Goal: Check status: Check status

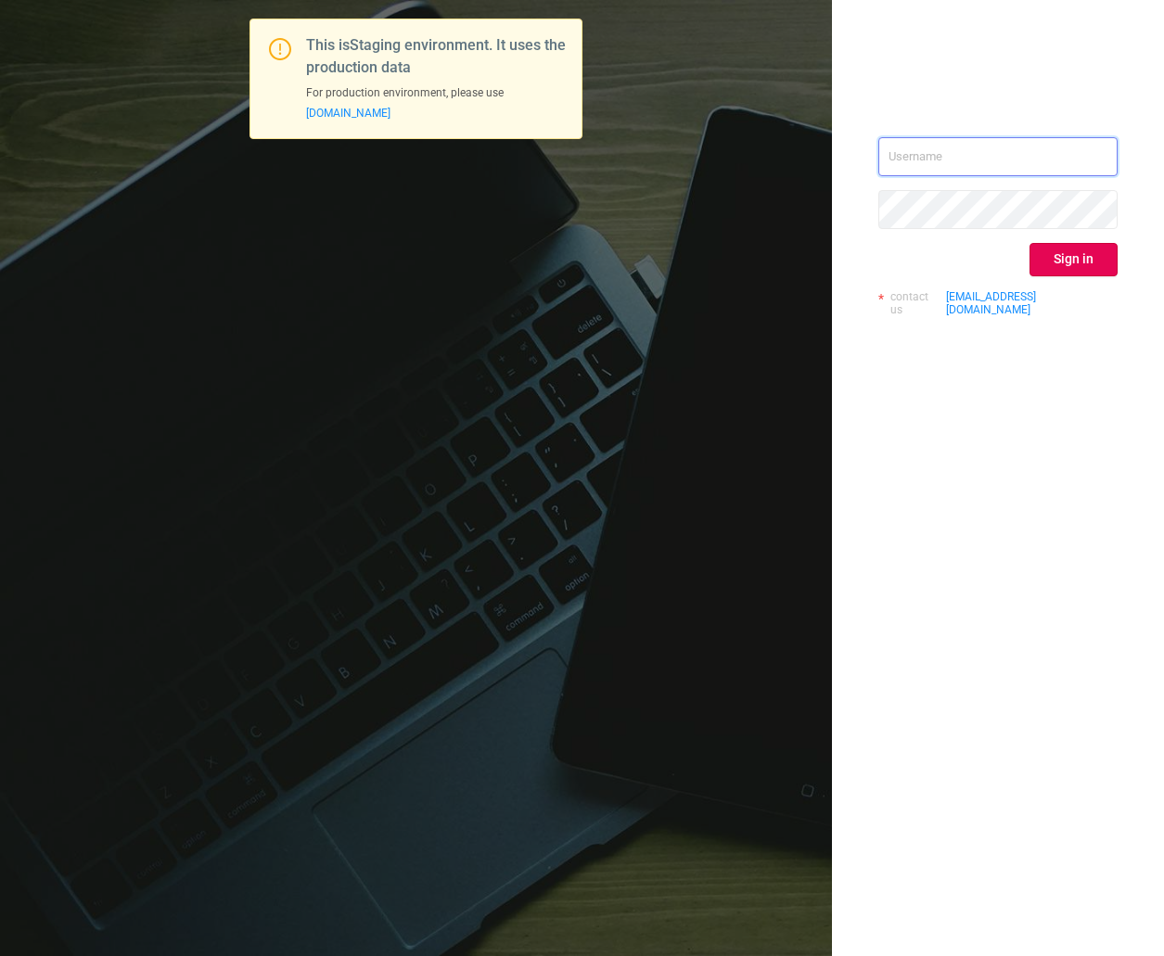
click at [909, 149] on input "text" at bounding box center [997, 156] width 239 height 39
type input "[EMAIL_ADDRESS][DOMAIN_NAME]"
click at [1093, 260] on button "Sign in" at bounding box center [1074, 259] width 88 height 33
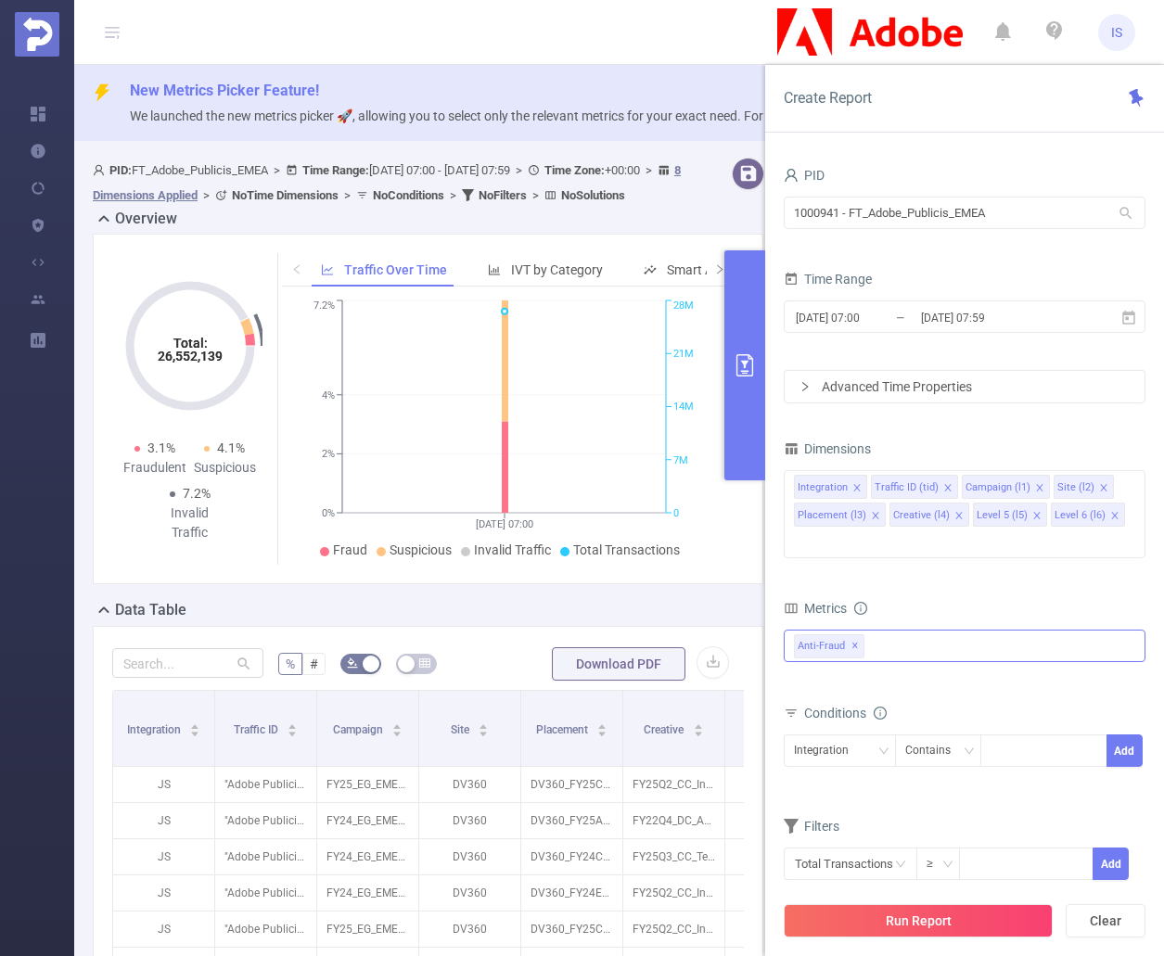
click at [917, 630] on div "Anti-Fraud ✕" at bounding box center [965, 646] width 362 height 32
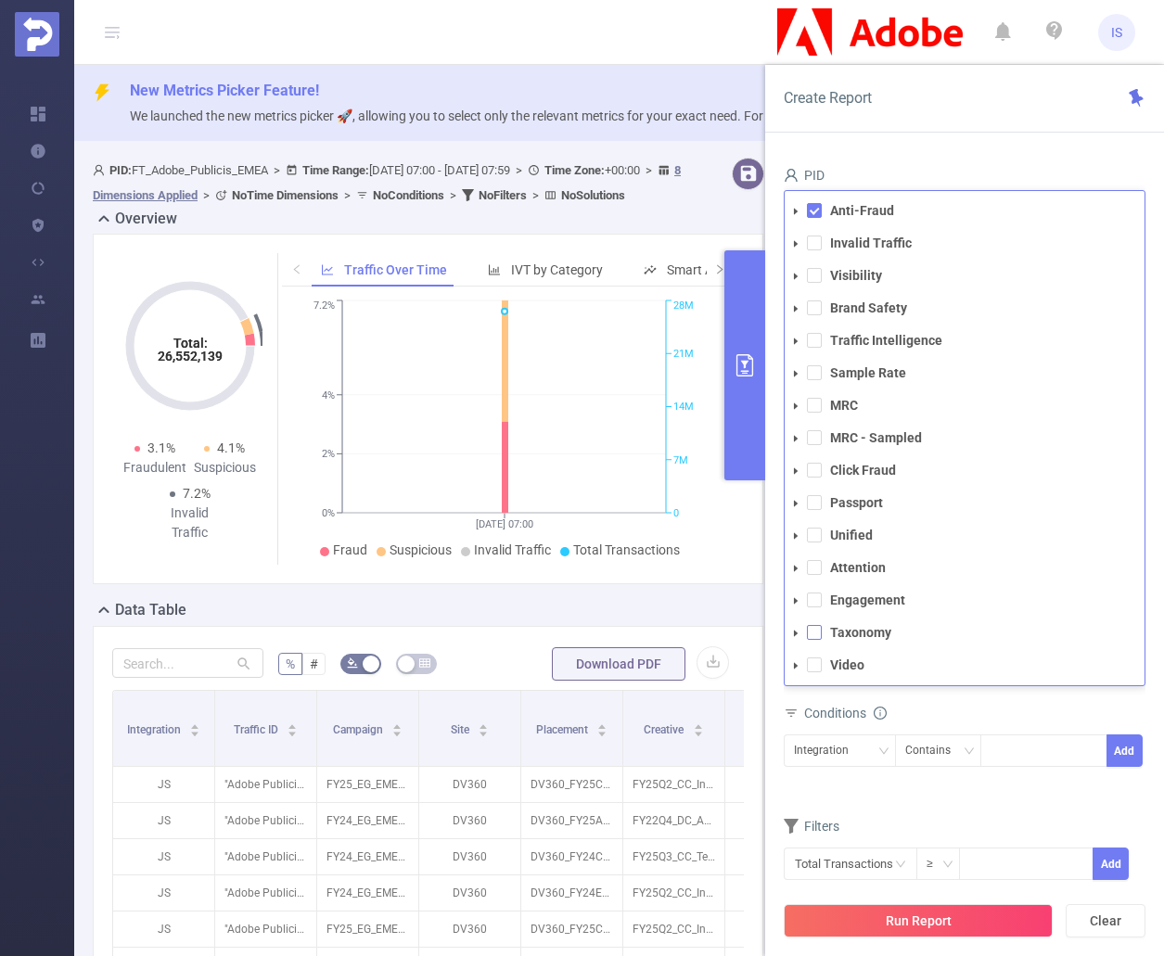
click at [816, 625] on span at bounding box center [814, 632] width 15 height 15
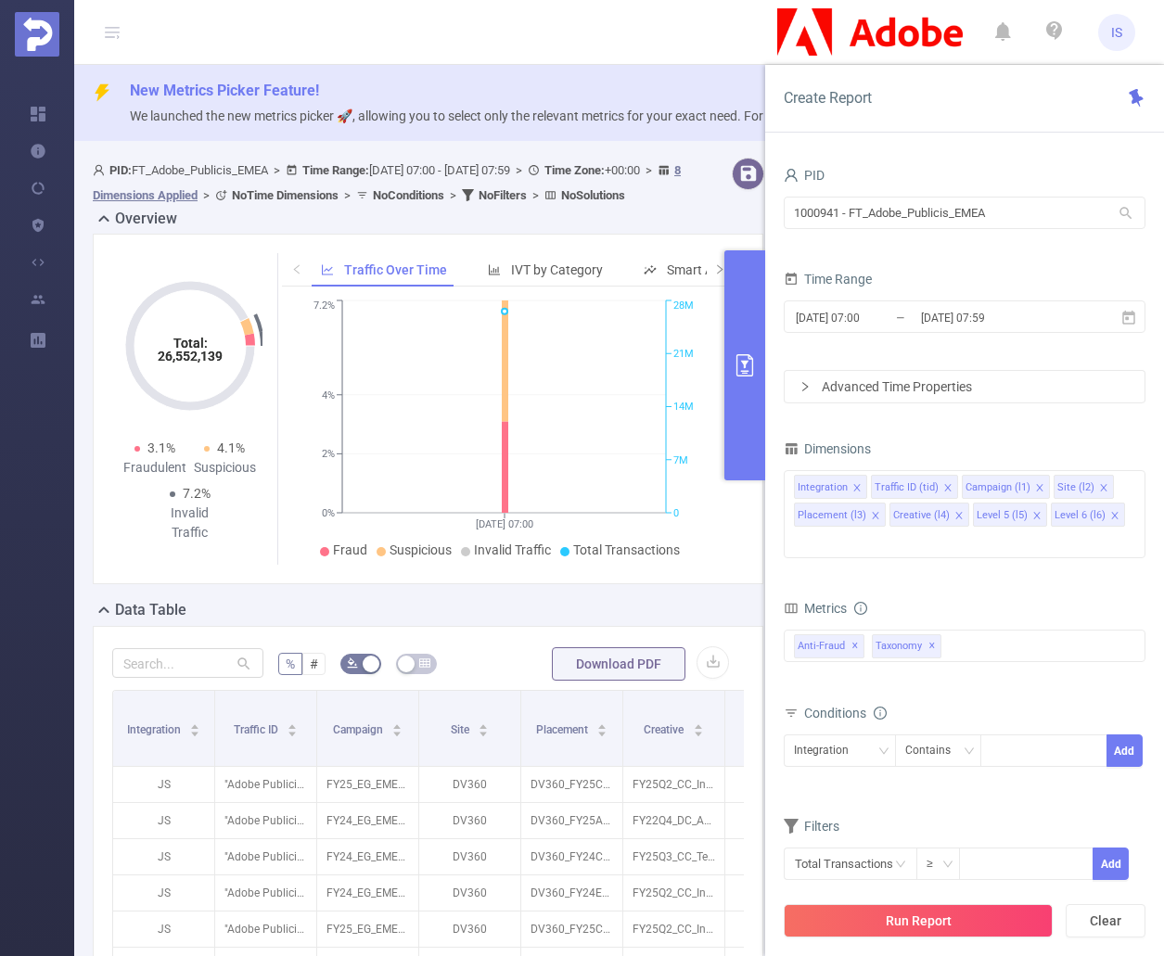
click at [1004, 700] on div "Conditions" at bounding box center [965, 715] width 362 height 31
click at [1127, 321] on icon at bounding box center [1128, 318] width 17 height 17
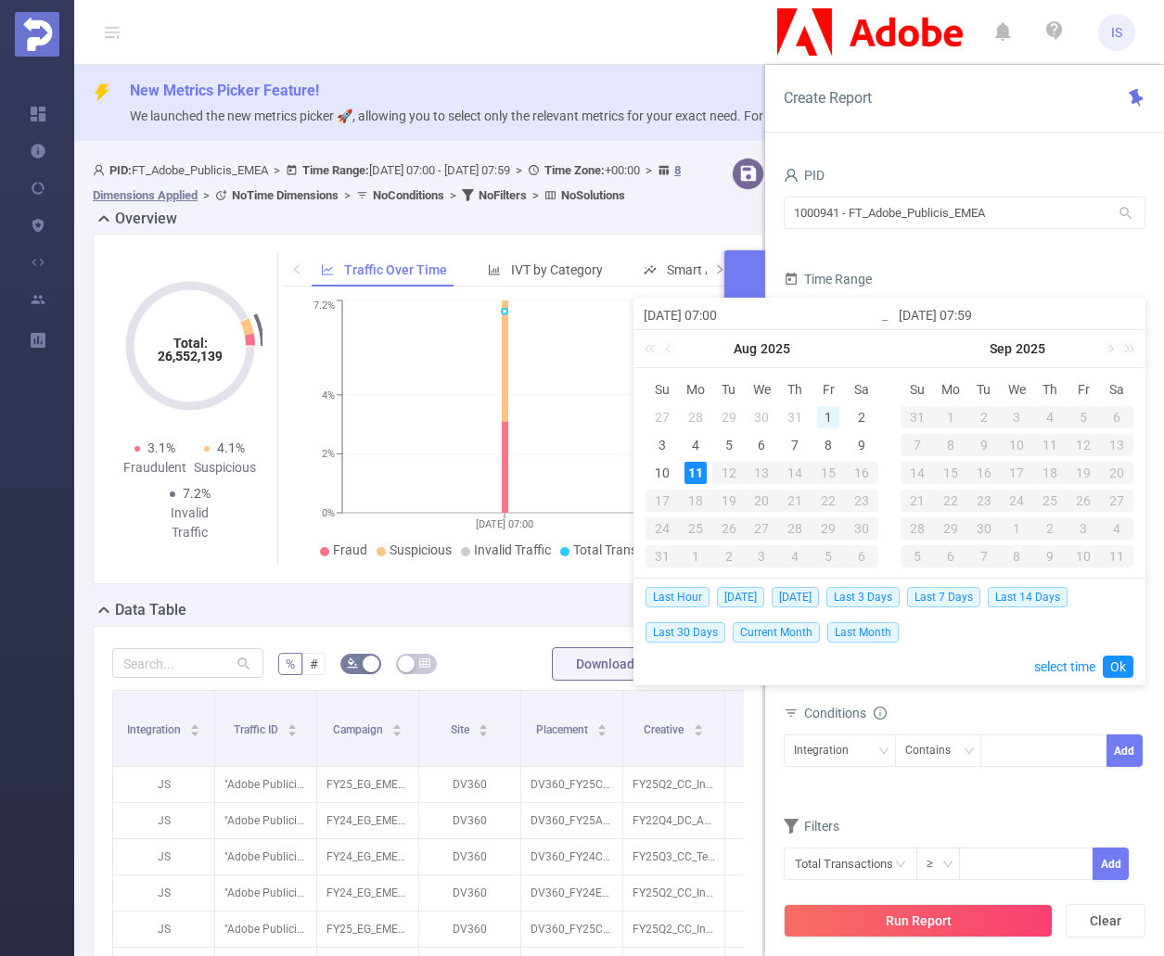
click at [829, 417] on div "1" at bounding box center [828, 417] width 22 height 22
click at [663, 441] on div "3" at bounding box center [662, 445] width 22 height 22
type input "[DATE] 07:00"
type input "[DATE] 07:59"
type input "[DATE] 07:00"
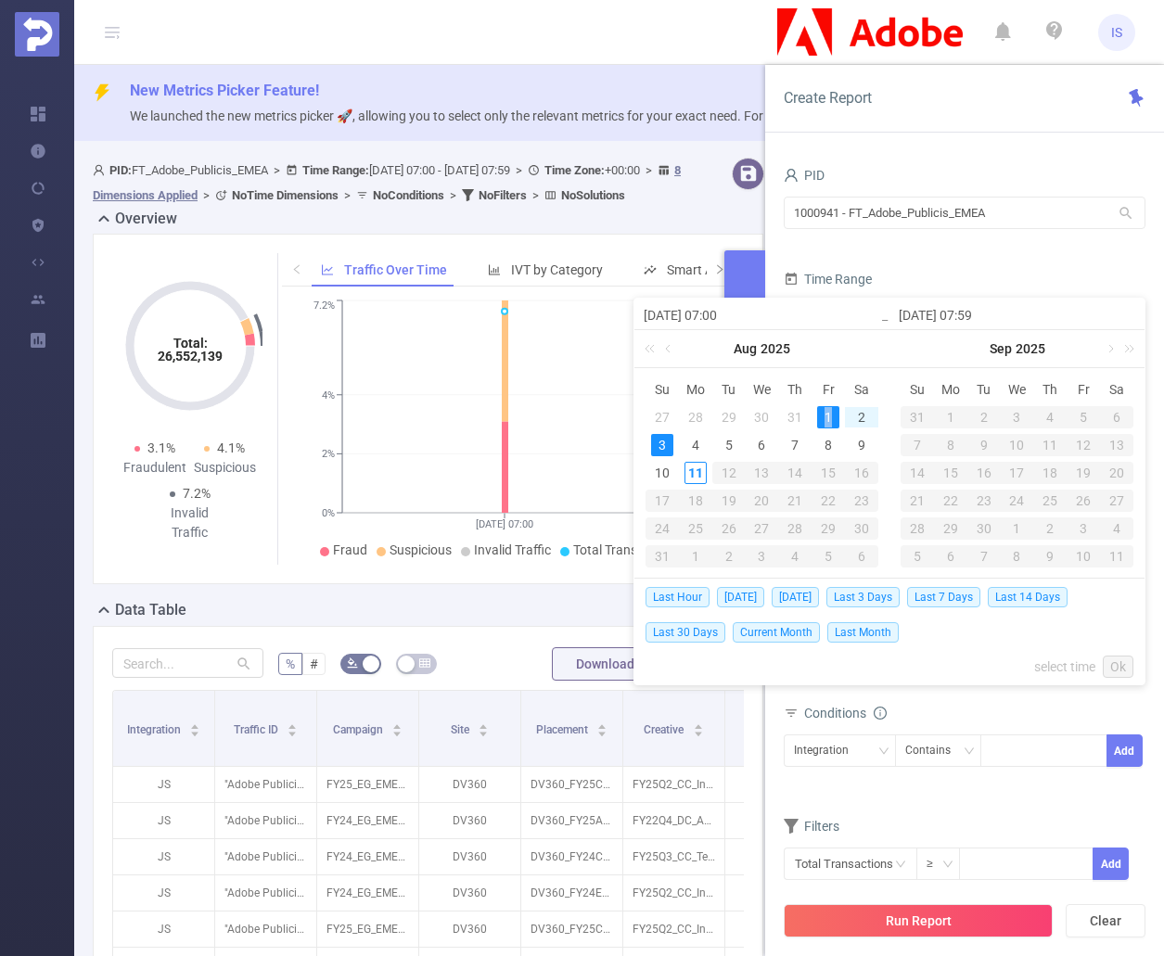
type input "[DATE] 07:59"
click at [1115, 672] on link "Ok" at bounding box center [1118, 667] width 31 height 22
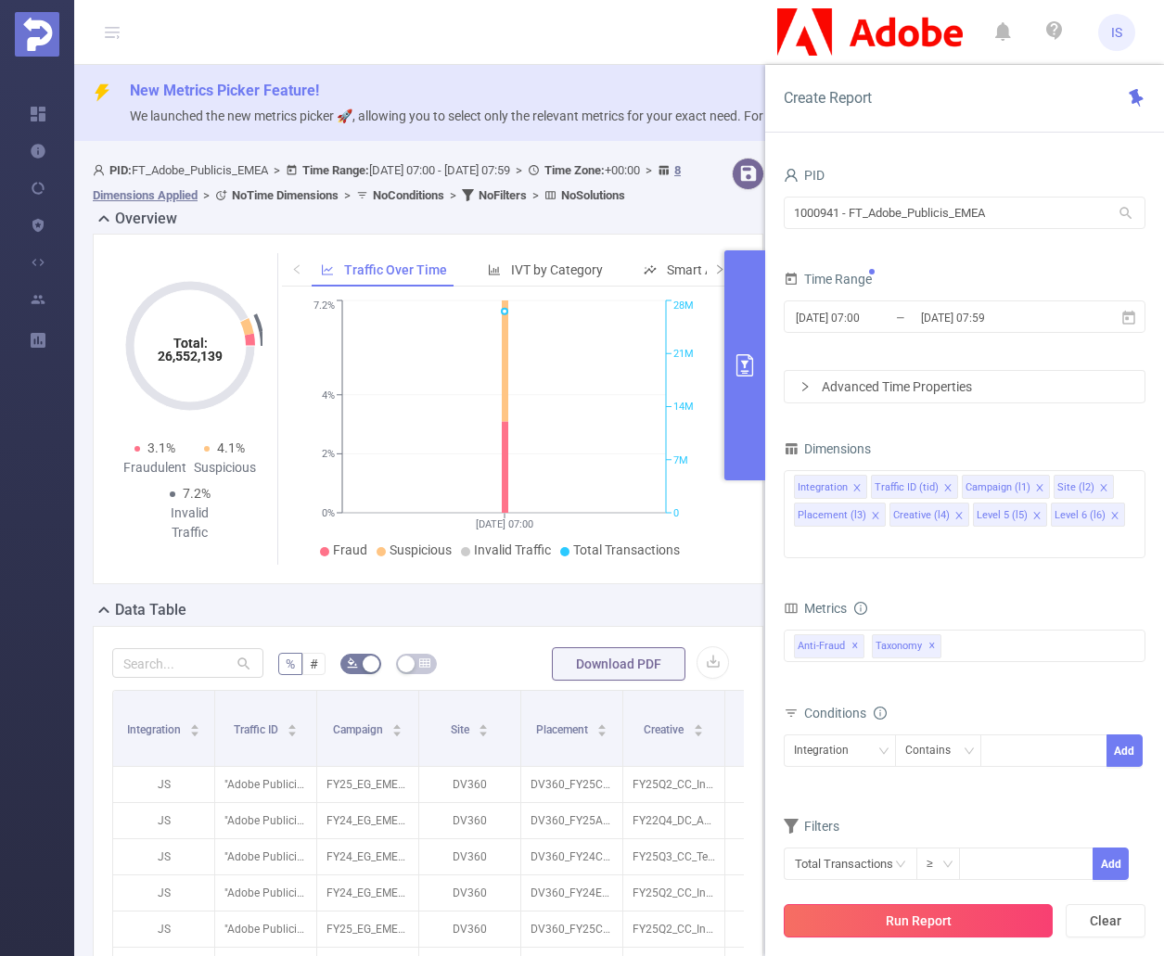
click at [959, 916] on button "Run Report" at bounding box center [918, 920] width 269 height 33
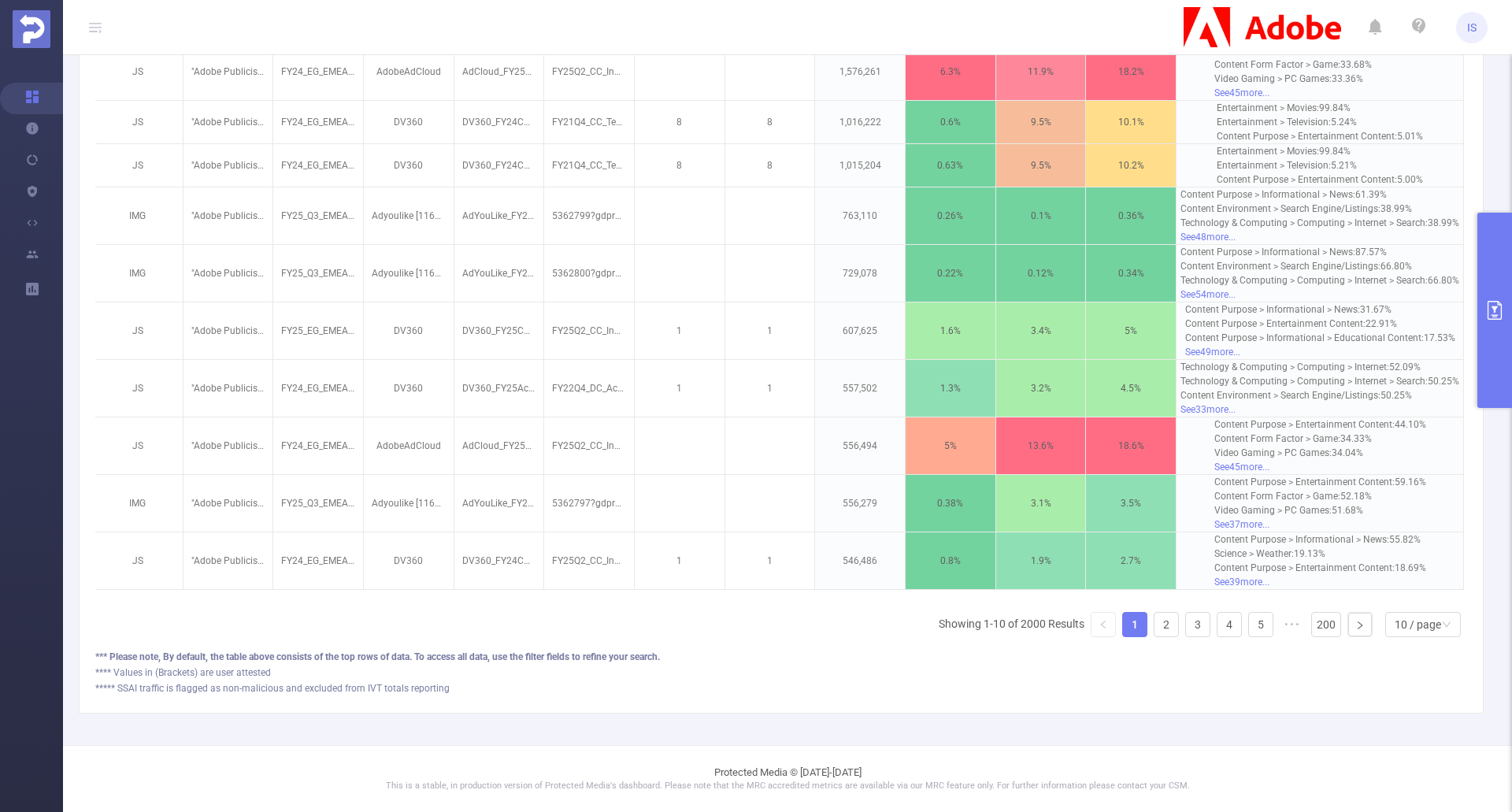
scroll to position [605, 0]
click at [987, 291] on button "primary" at bounding box center [1494, 310] width 35 height 195
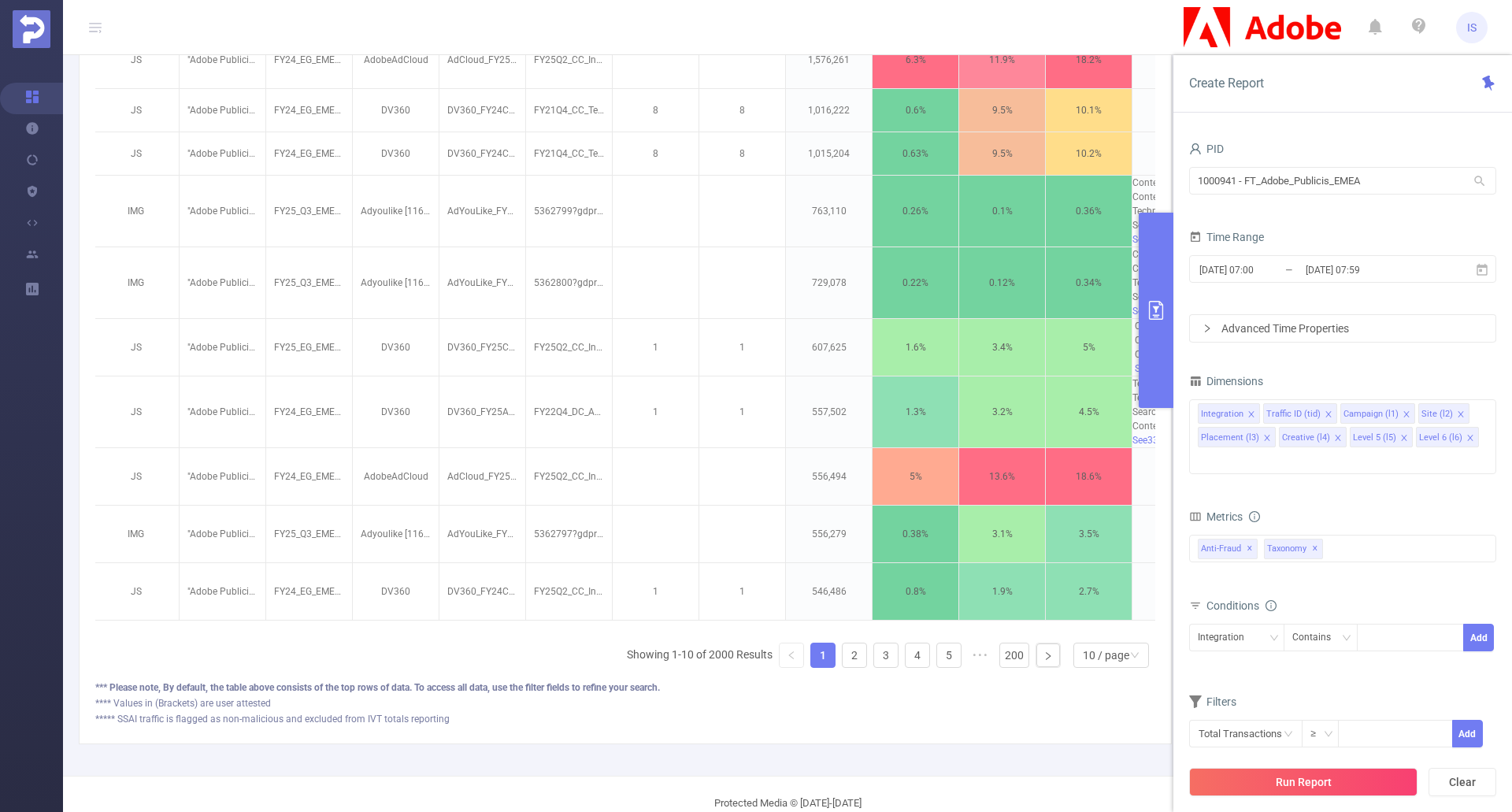
click at [987, 312] on icon "primary" at bounding box center [1155, 310] width 19 height 19
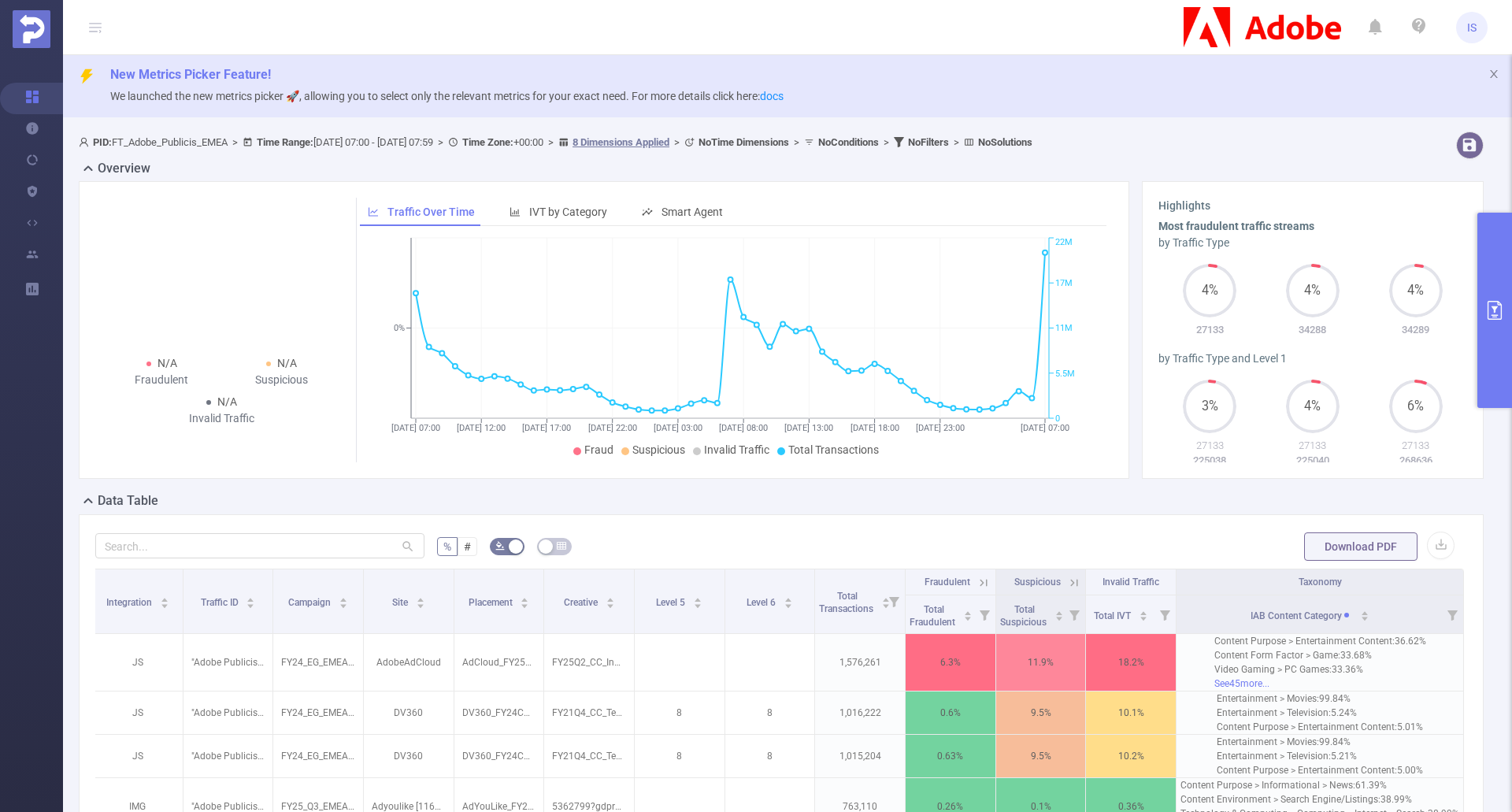
scroll to position [0, 0]
click at [987, 290] on button "primary" at bounding box center [1494, 310] width 35 height 195
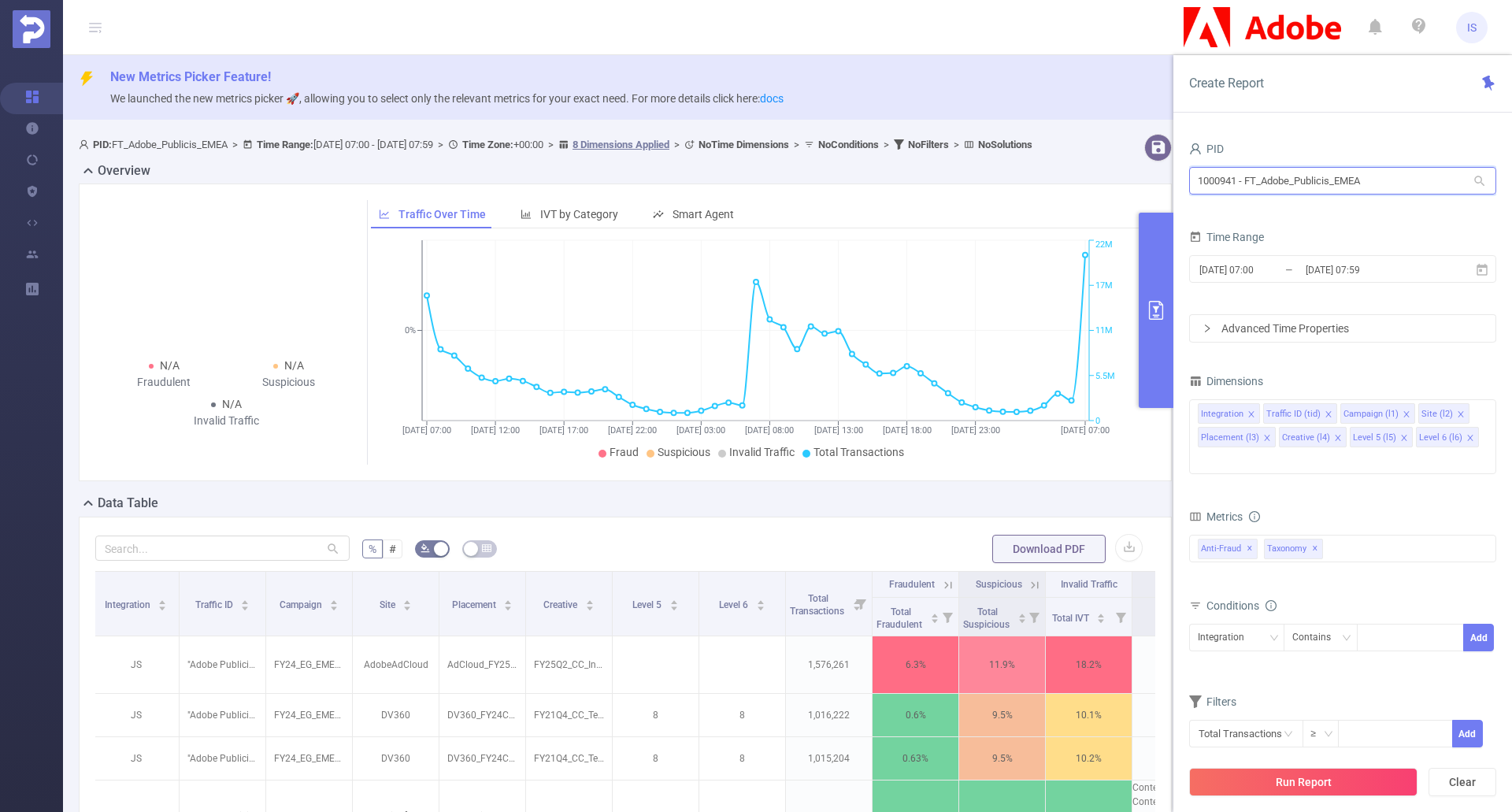
drag, startPoint x: 1366, startPoint y: 181, endPoint x: 1198, endPoint y: 191, distance: 168.3
click at [987, 191] on input "1000941 - FT_Adobe_Publicis_EMEA" at bounding box center [1343, 181] width 307 height 27
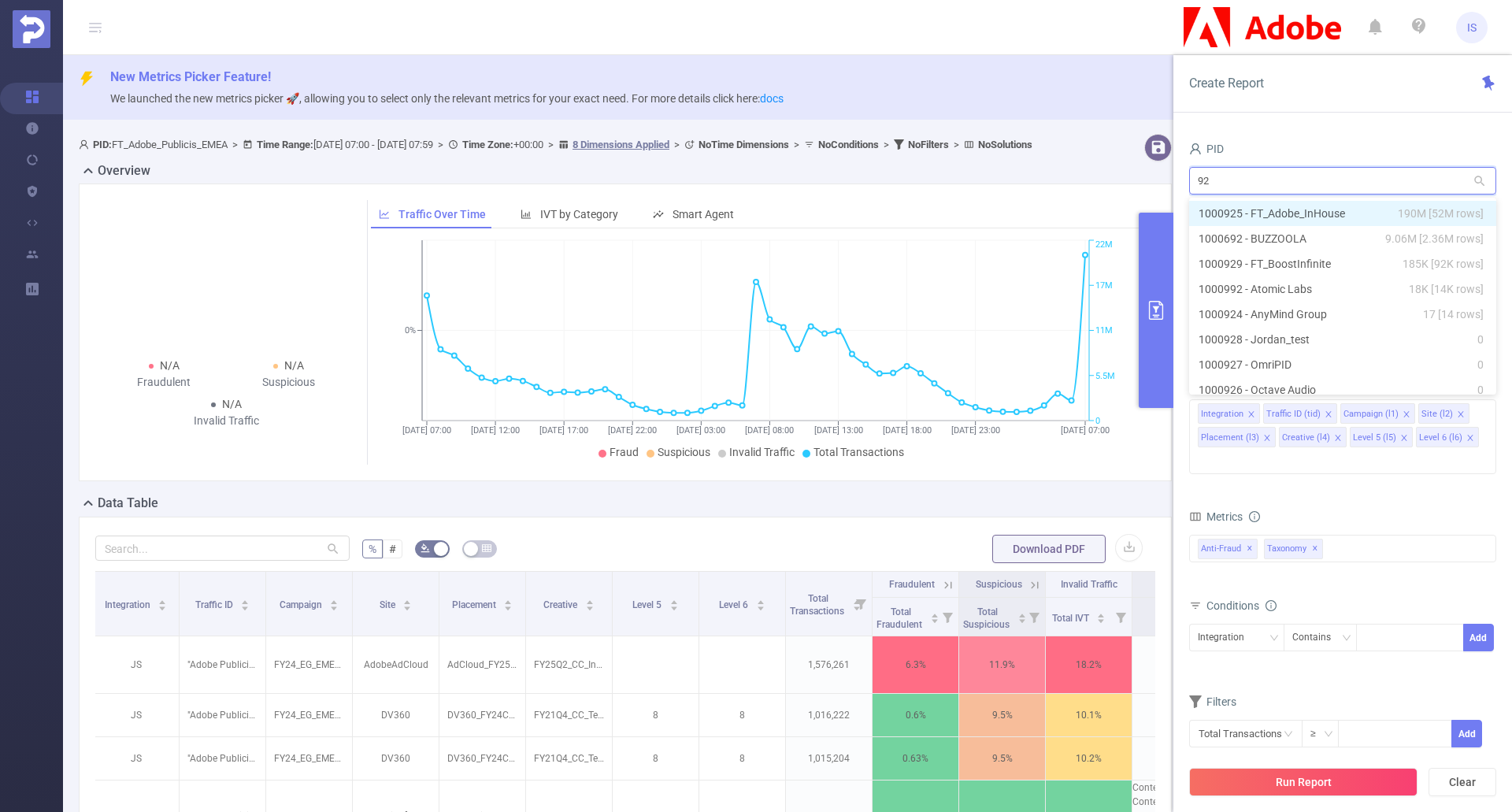
type input "925"
click at [987, 211] on li "1000925 - FT_Adobe_InHouse 190M [52M rows]" at bounding box center [1343, 214] width 307 height 25
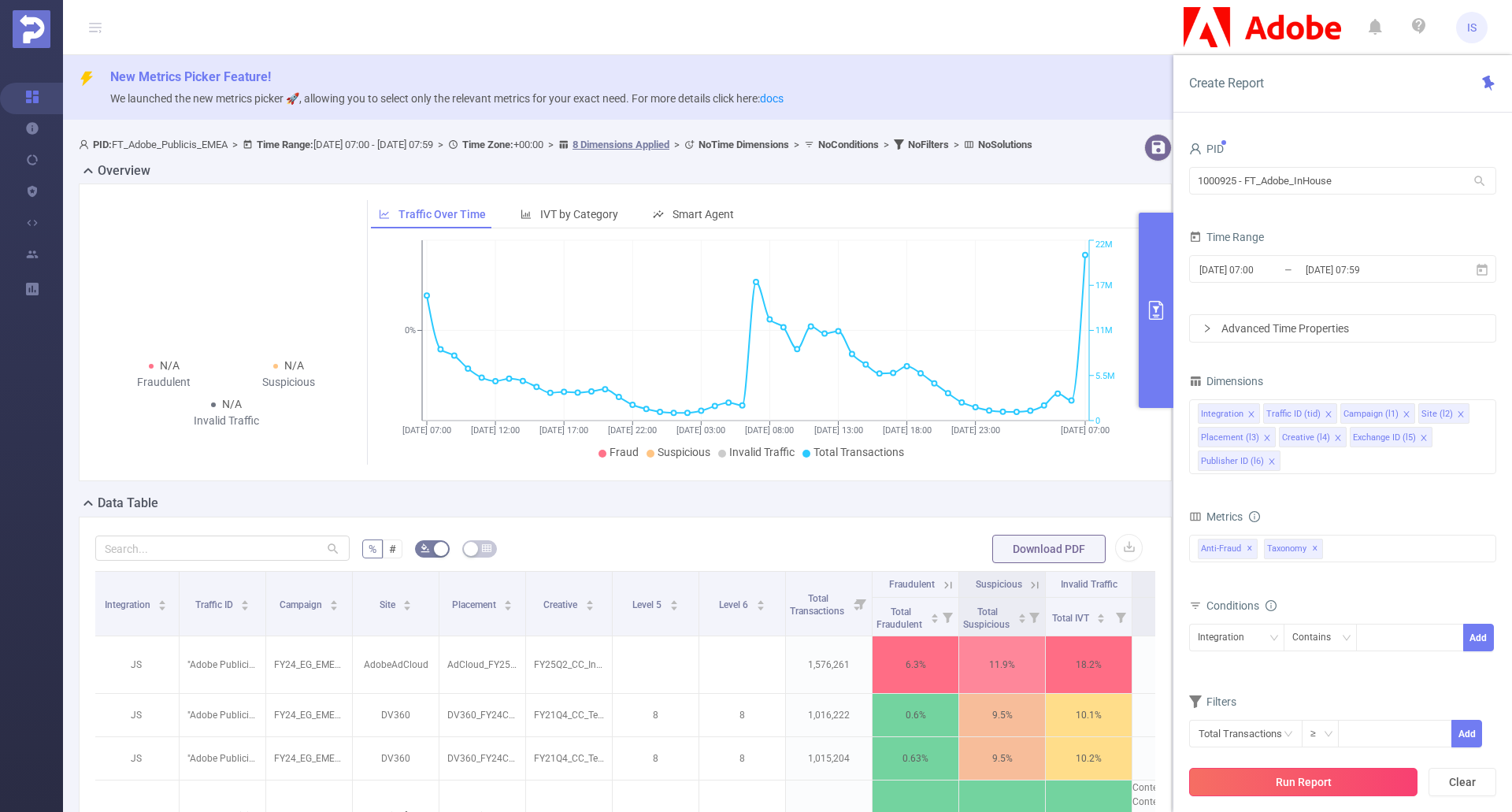
click at [987, 779] on button "Run Report" at bounding box center [1303, 781] width 228 height 28
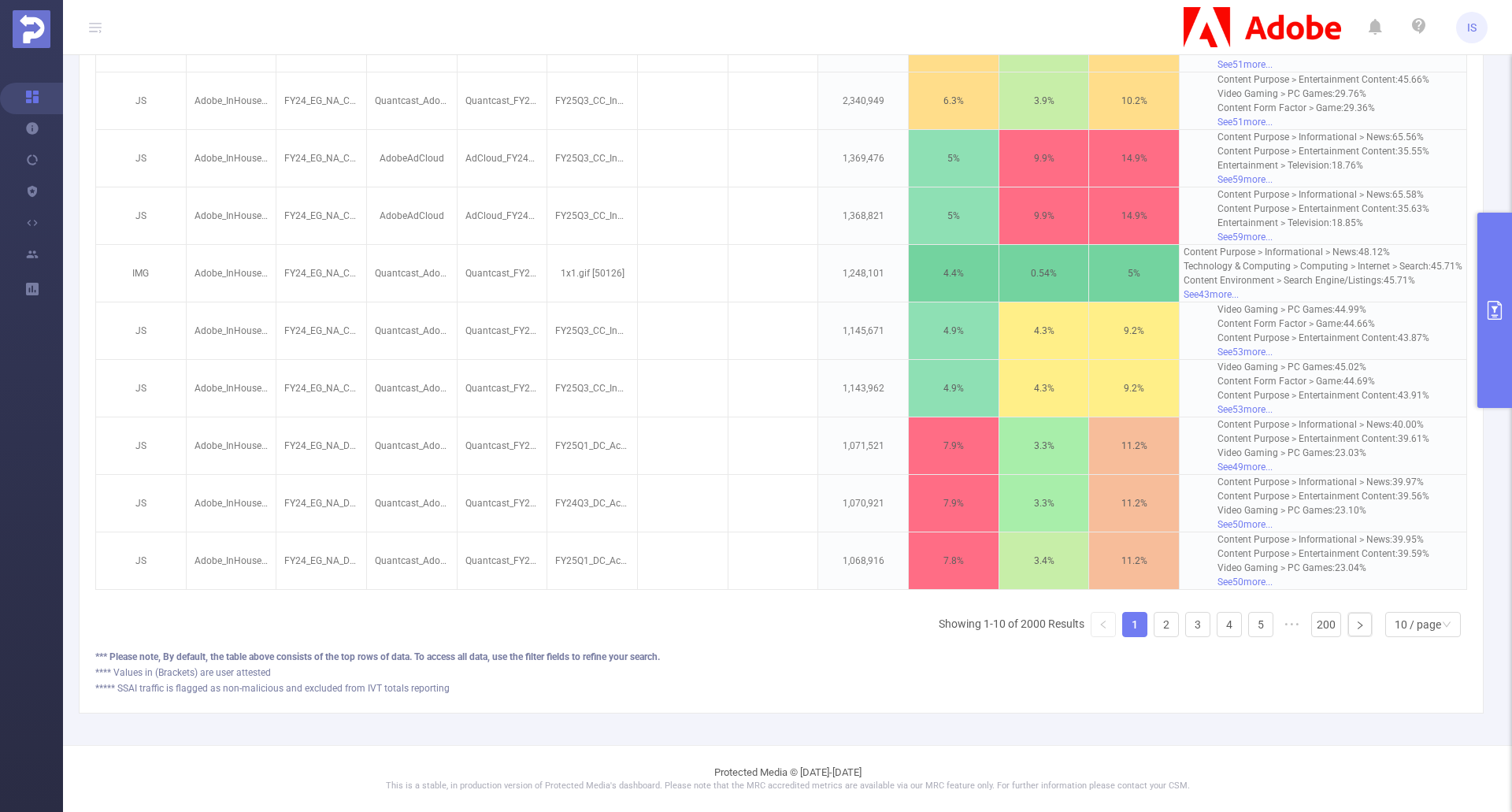
scroll to position [0, 3]
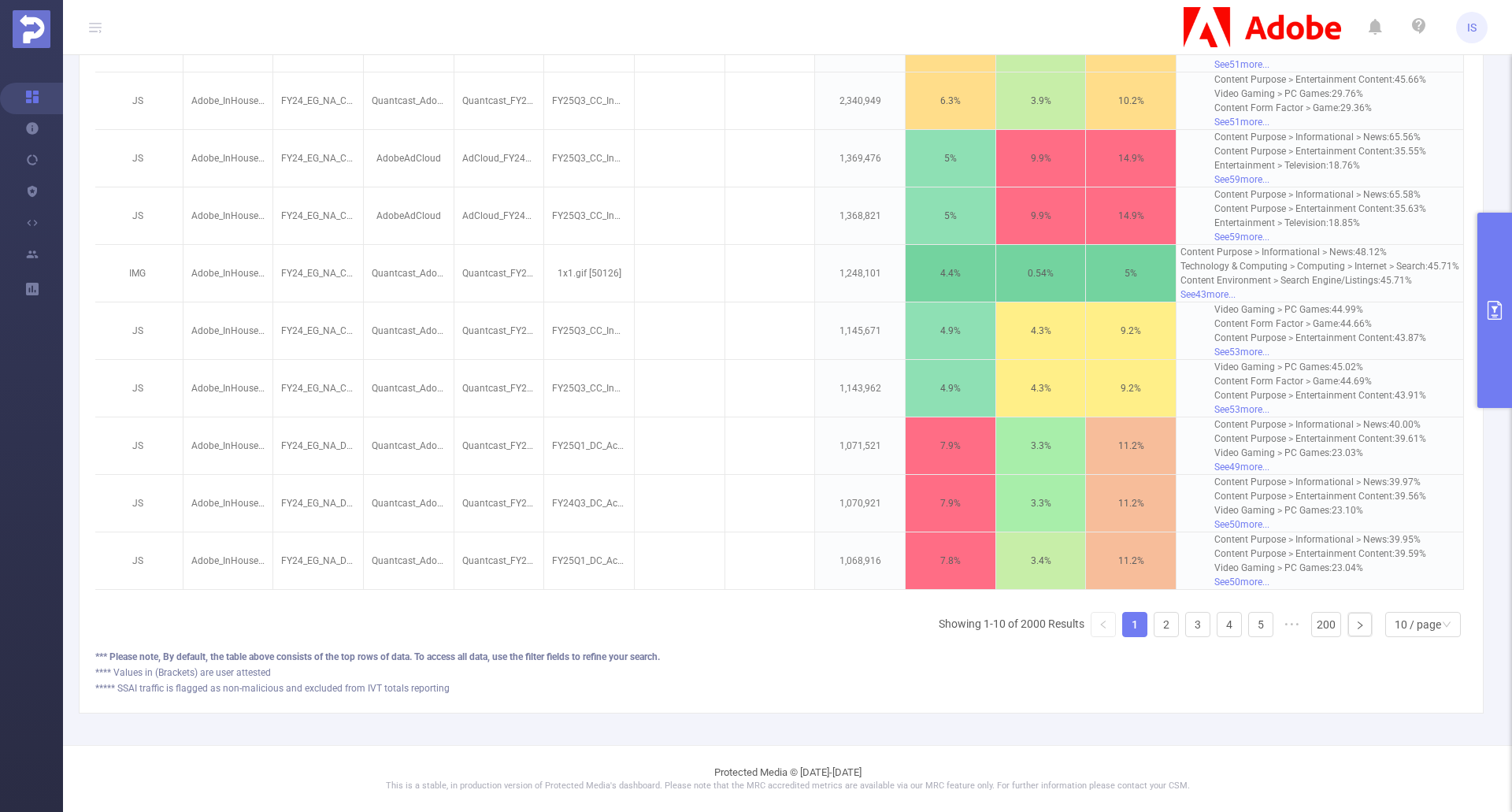
click at [987, 309] on icon "primary" at bounding box center [1494, 310] width 19 height 19
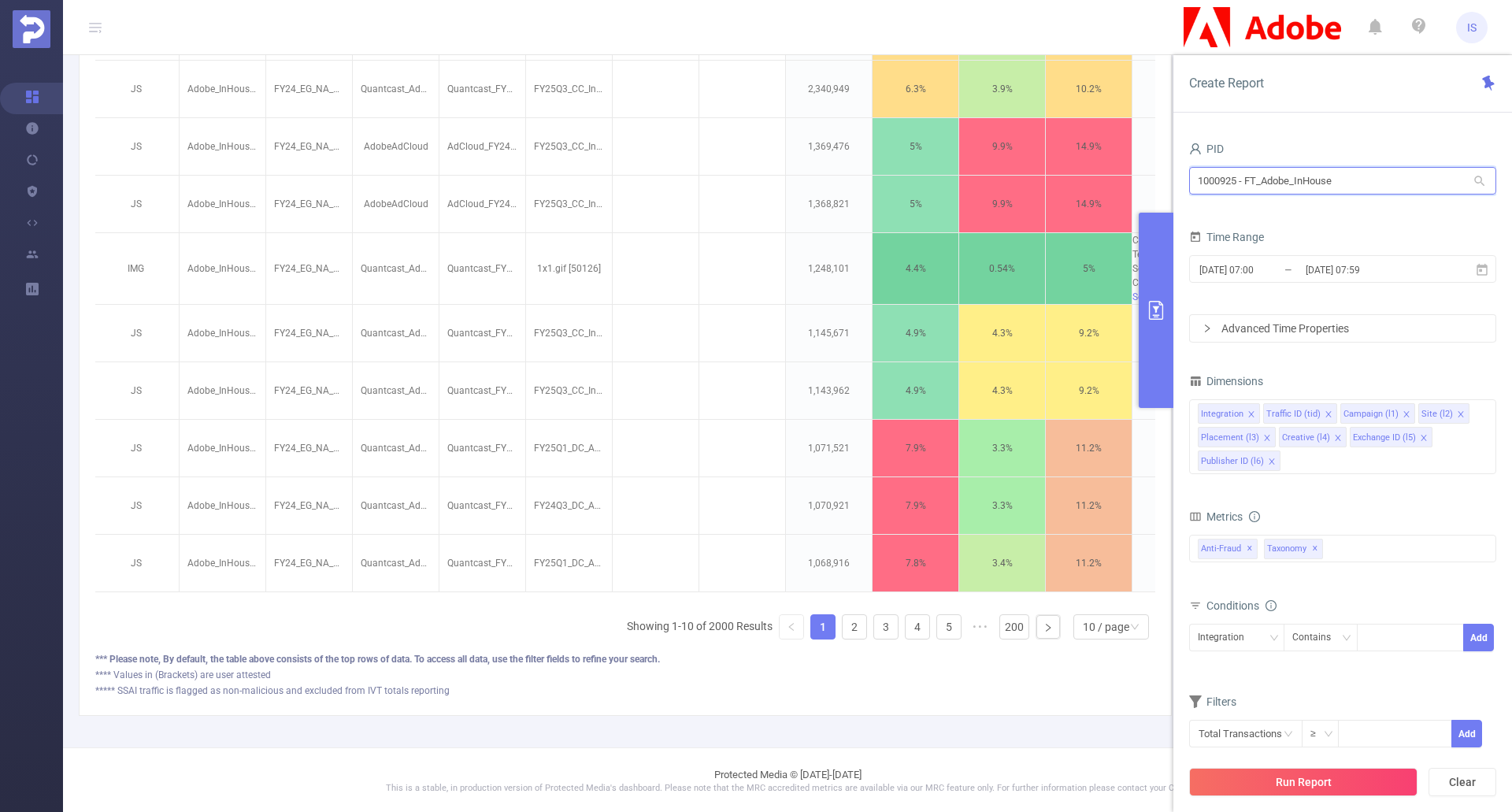
drag, startPoint x: 1348, startPoint y: 182, endPoint x: 1173, endPoint y: 179, distance: 175.0
click at [987, 179] on div "PID 1000925 - FT_Adobe_InHouse 1000925 - FT_Adobe_InHouse Time Range [DATE] 07:…" at bounding box center [1342, 481] width 339 height 718
type input "7"
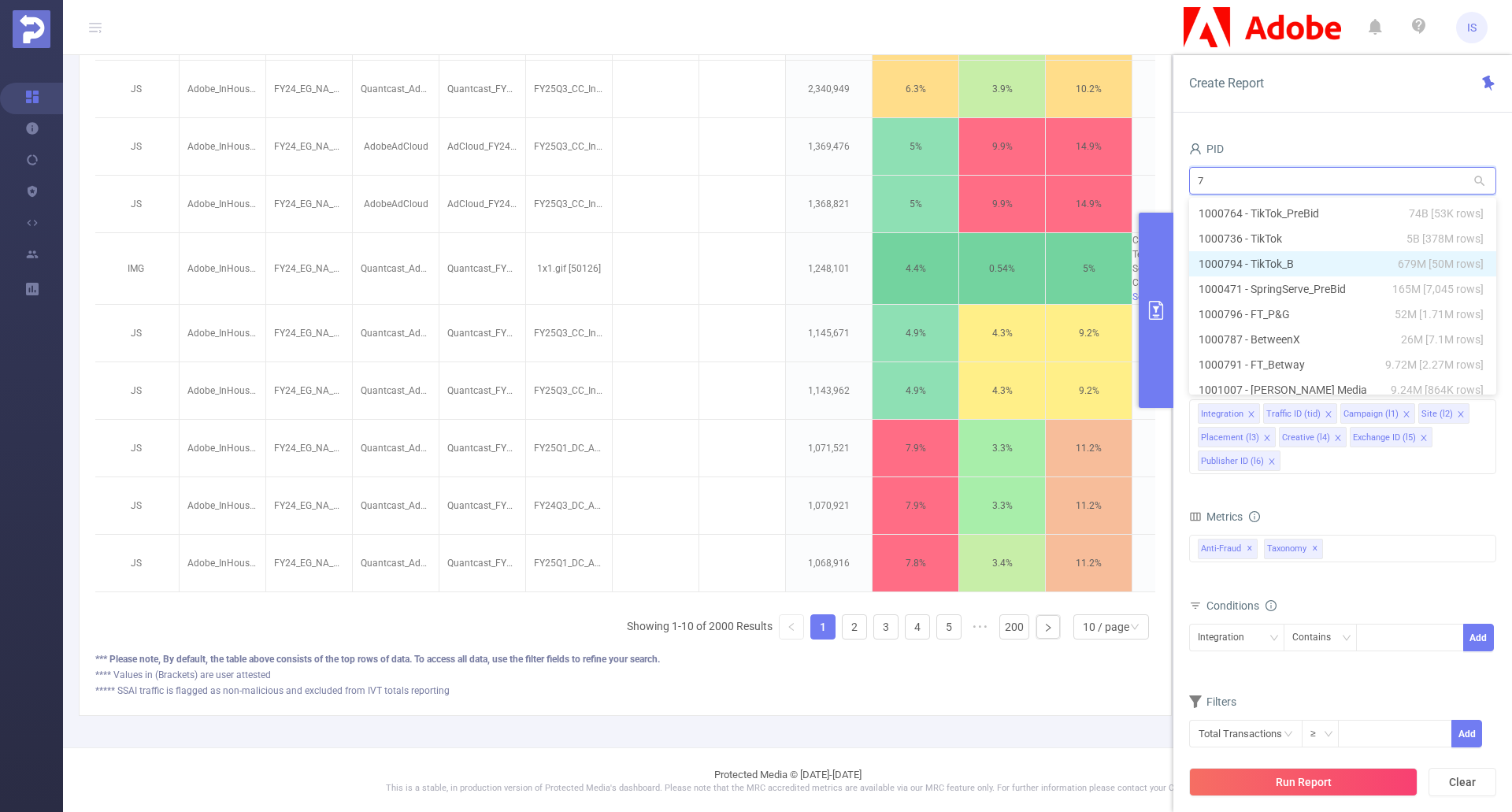
click at [987, 258] on li "1000794 - TikTok_B 679M [50M rows]" at bounding box center [1343, 264] width 307 height 25
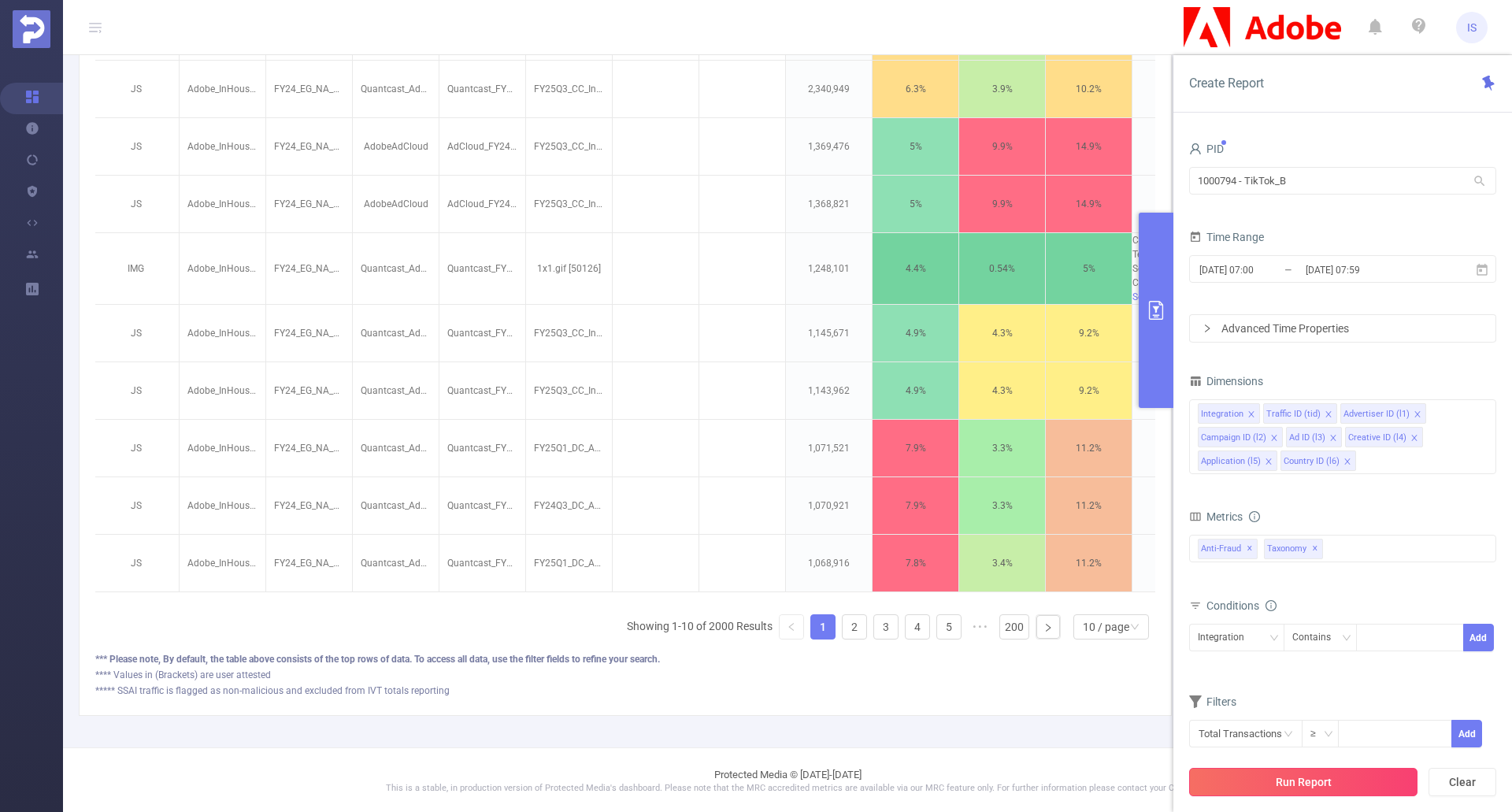
click at [987, 782] on button "Run Report" at bounding box center [1303, 781] width 228 height 28
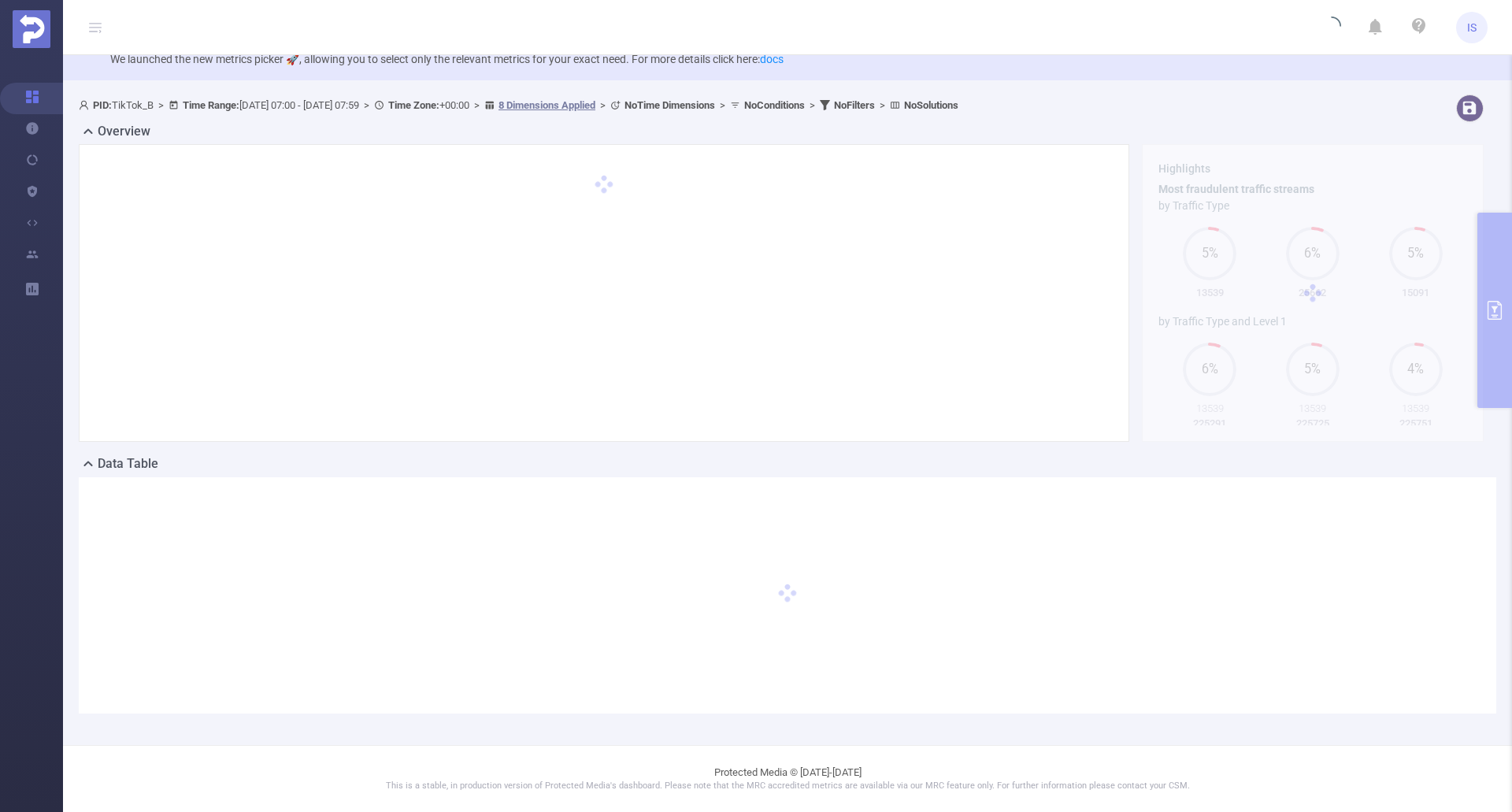
scroll to position [39, 0]
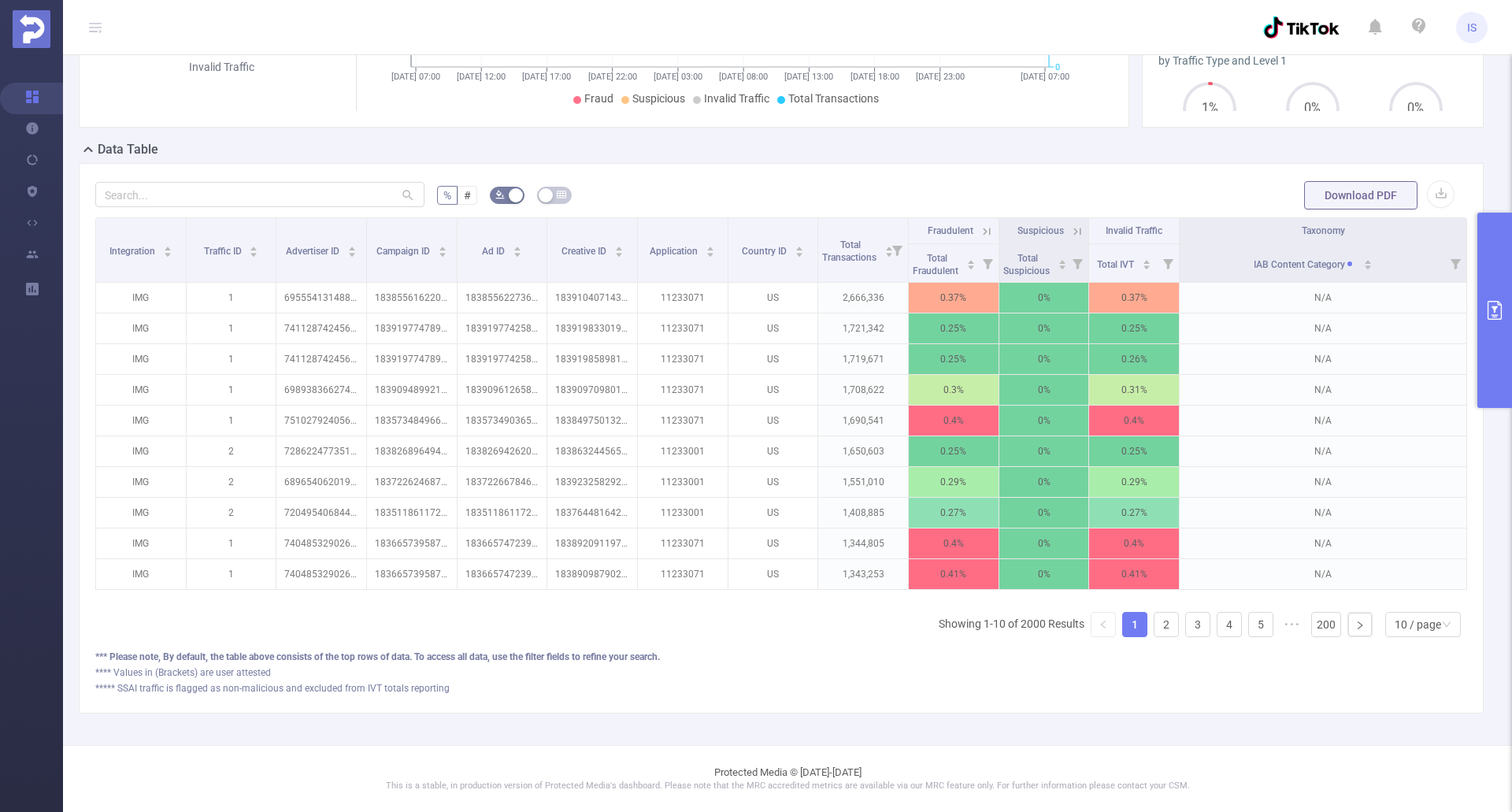
click at [987, 319] on icon "primary" at bounding box center [1494, 310] width 14 height 19
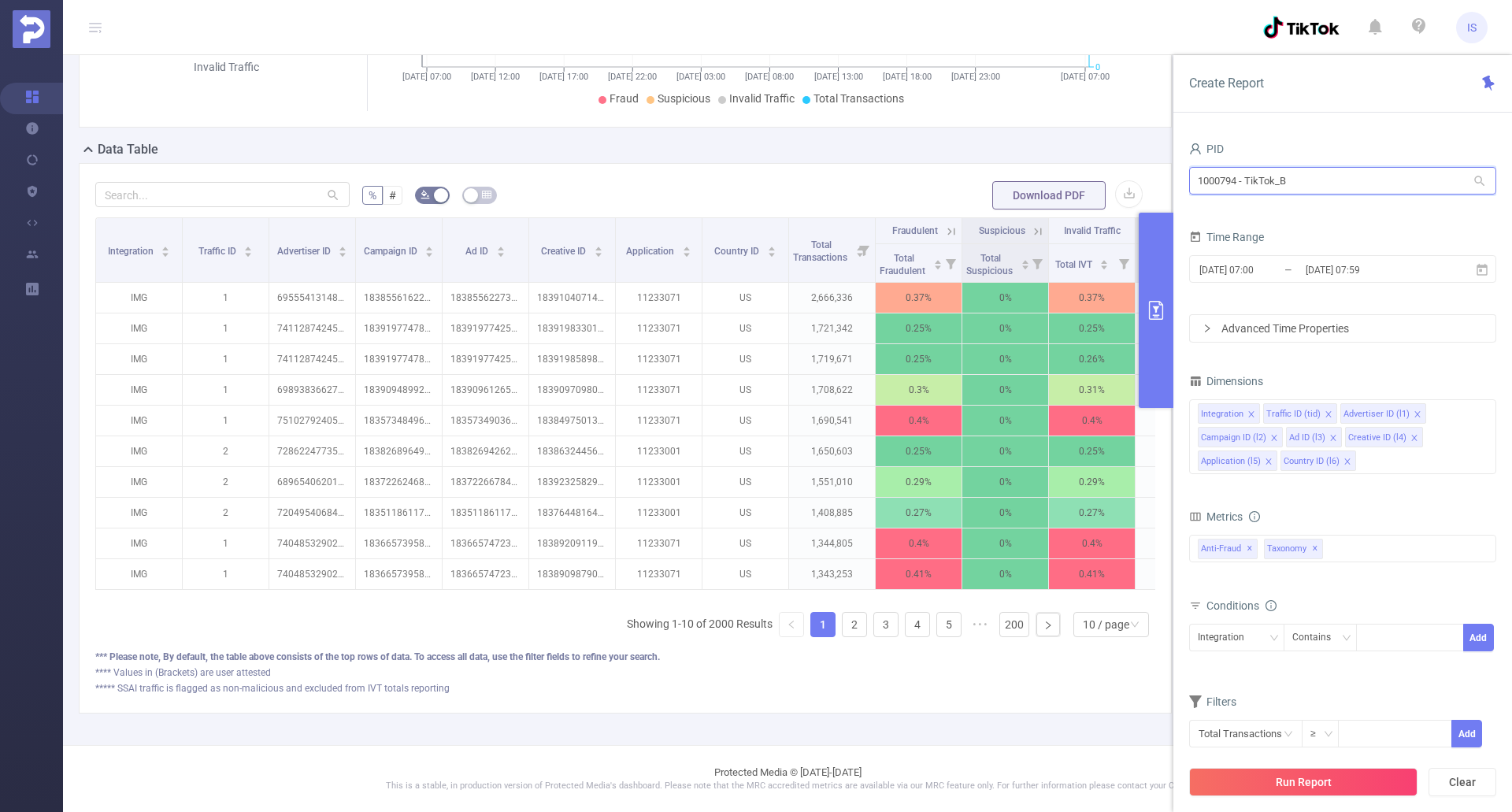
click at [987, 185] on input "1000794 - TikTok_B" at bounding box center [1343, 181] width 307 height 27
drag, startPoint x: 1312, startPoint y: 178, endPoint x: 1222, endPoint y: 172, distance: 90.2
click at [987, 172] on input "1000794 - TikTok_B" at bounding box center [1343, 181] width 307 height 27
click at [987, 179] on input "1000794 - TikTok_B" at bounding box center [1343, 181] width 307 height 27
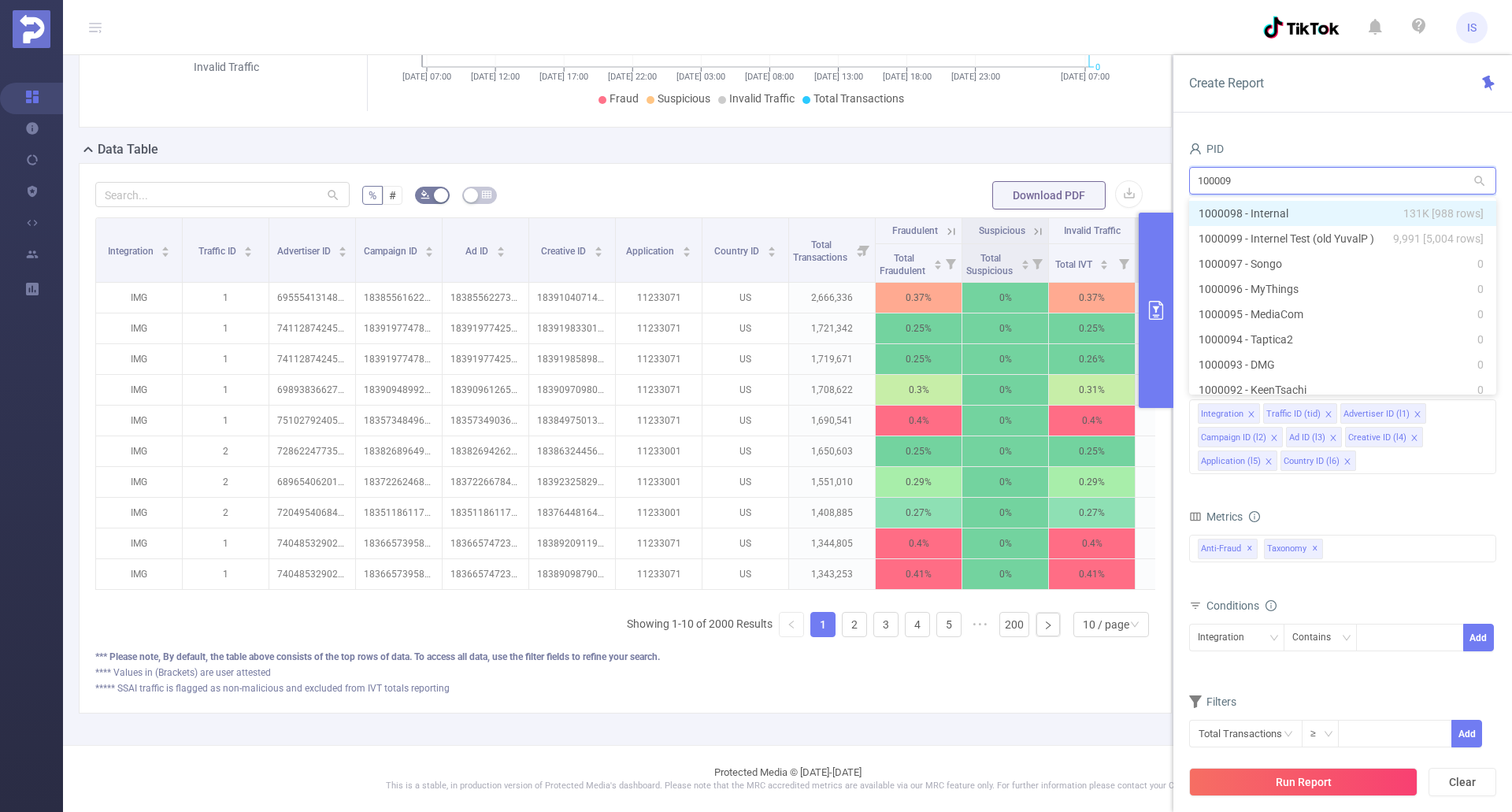
type input "1000098"
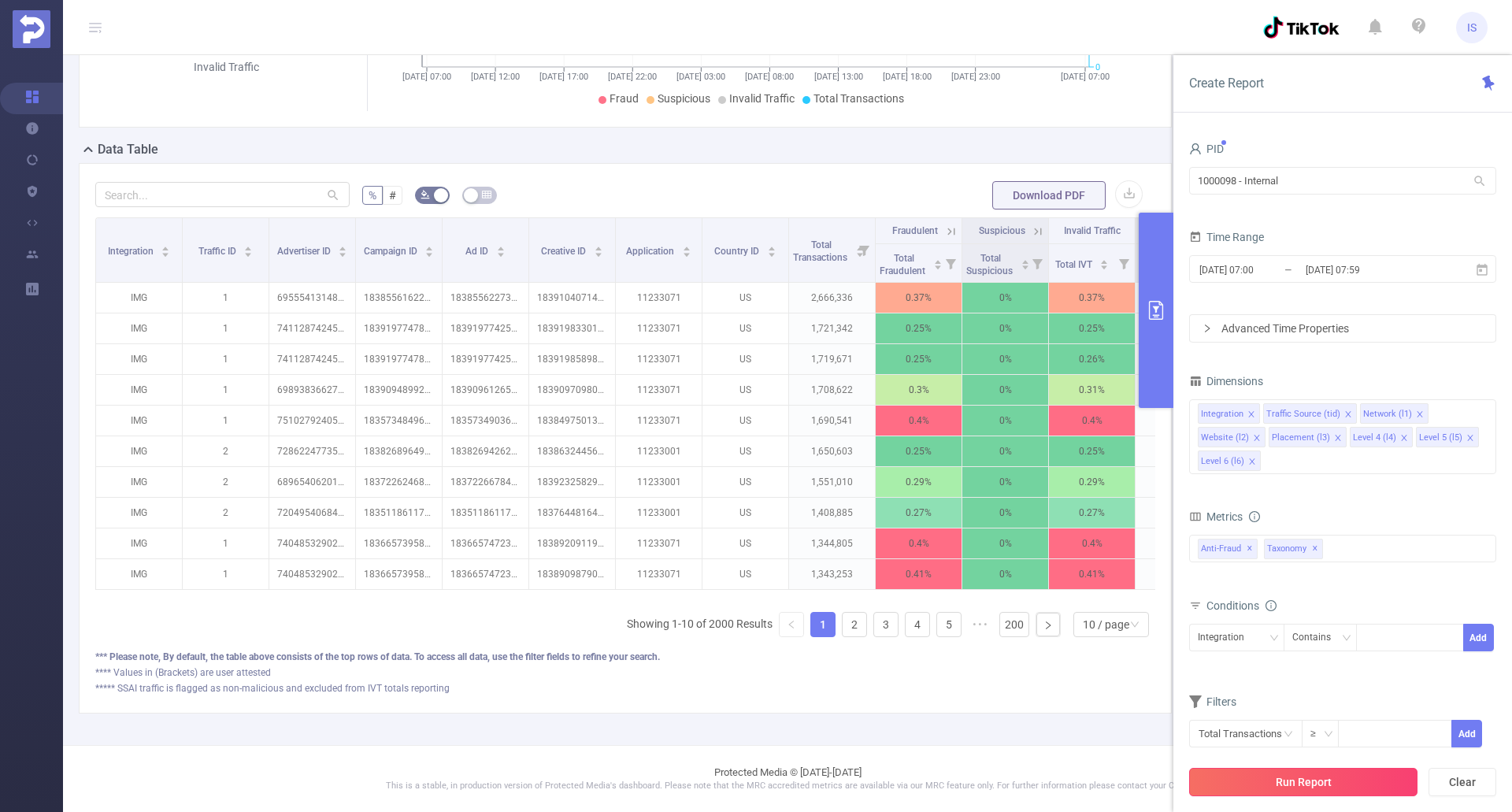
click at [987, 778] on button "Run Report" at bounding box center [1303, 781] width 228 height 28
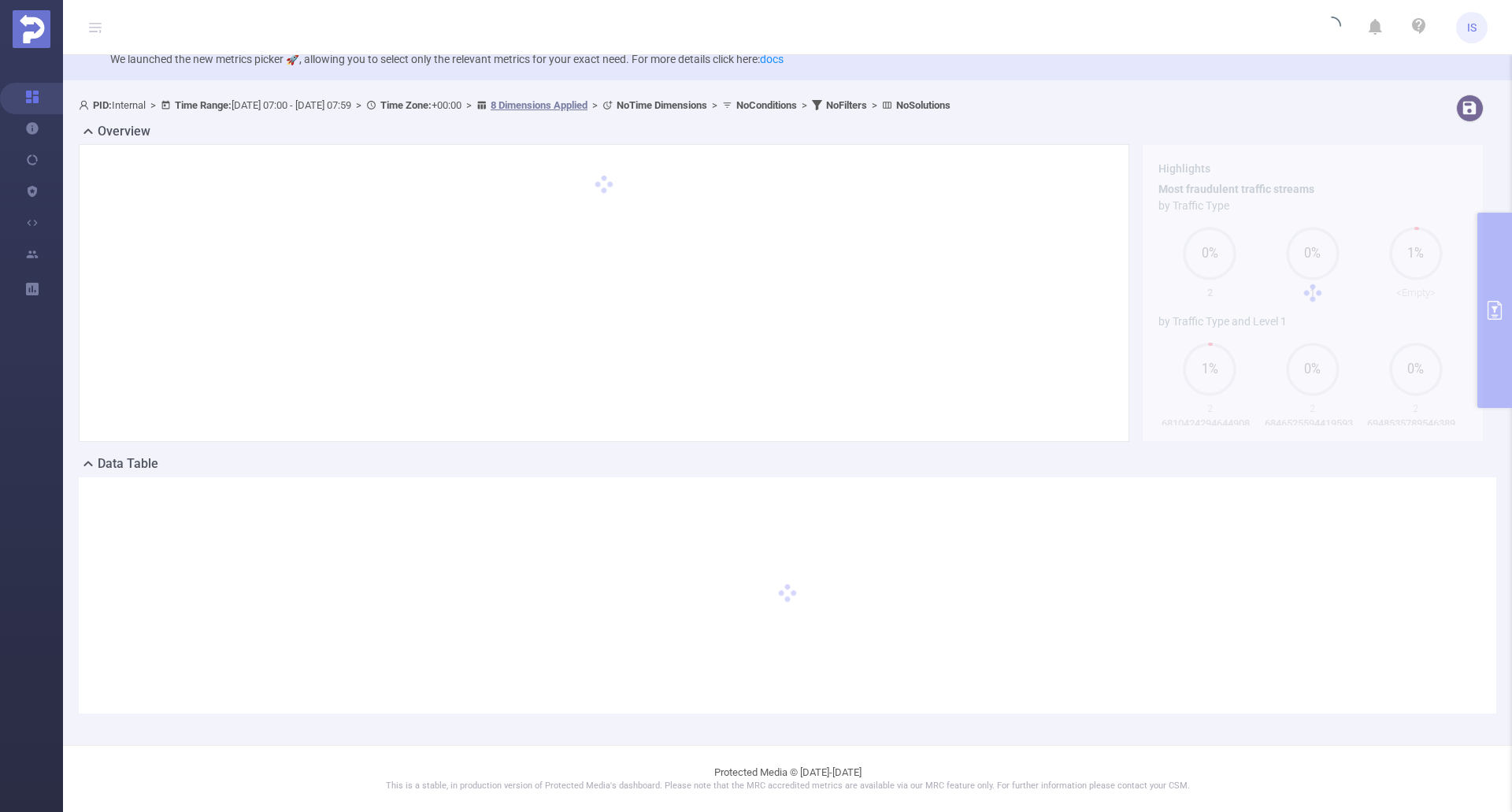
scroll to position [39, 0]
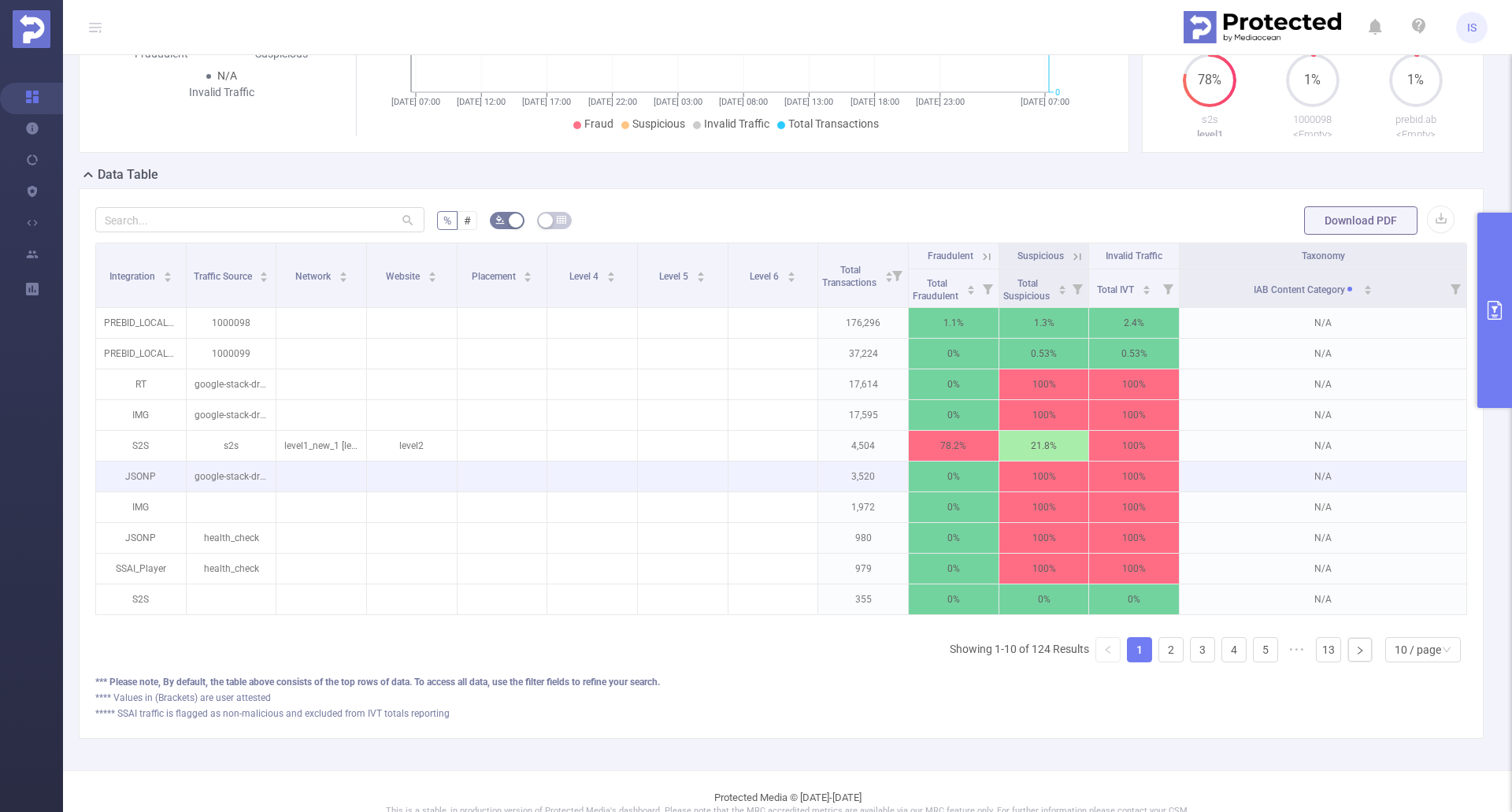
scroll to position [365, 0]
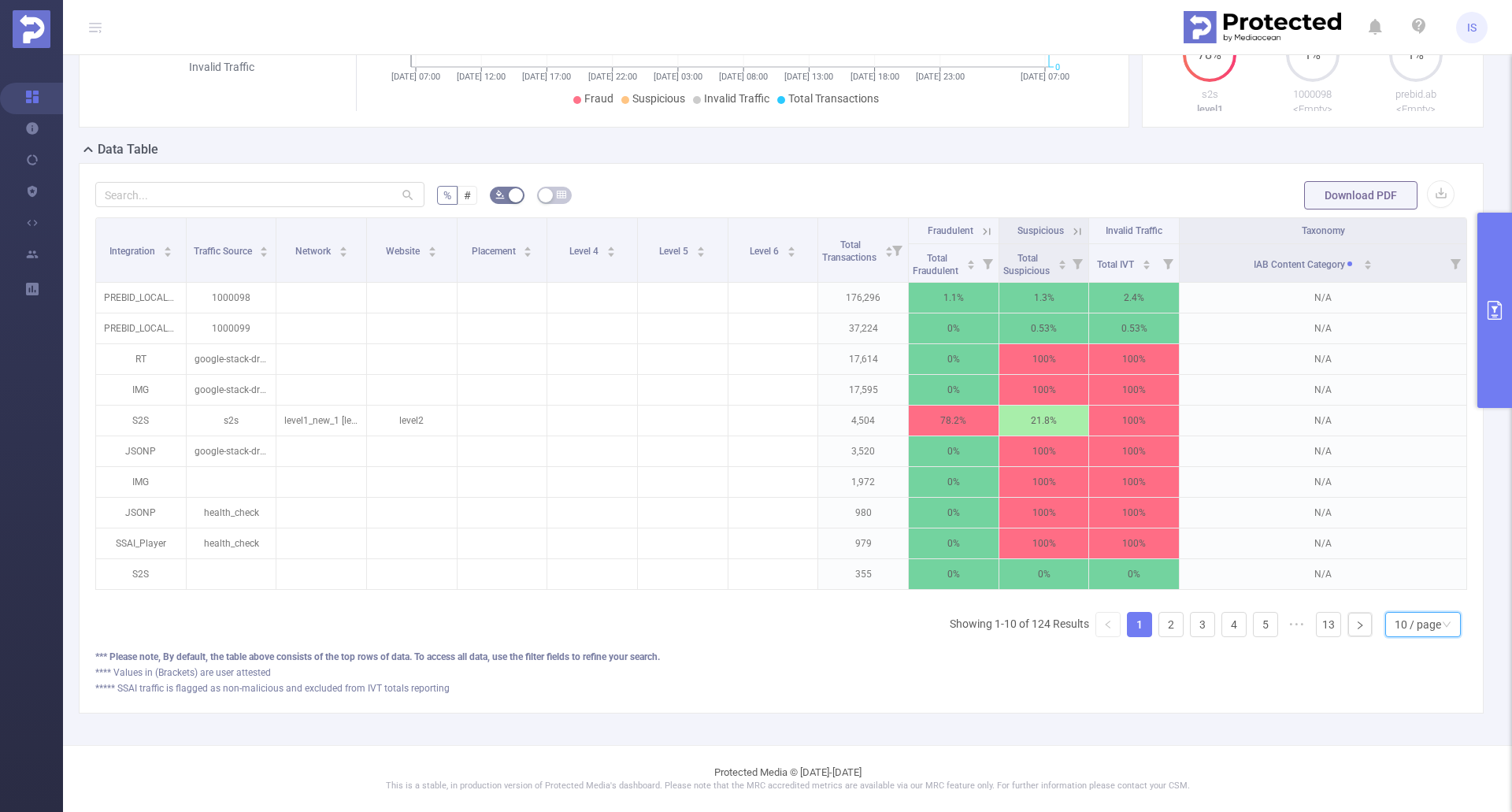
click at [987, 621] on div "10 / page" at bounding box center [1418, 625] width 47 height 24
click at [987, 598] on li "50 / page" at bounding box center [1410, 608] width 76 height 25
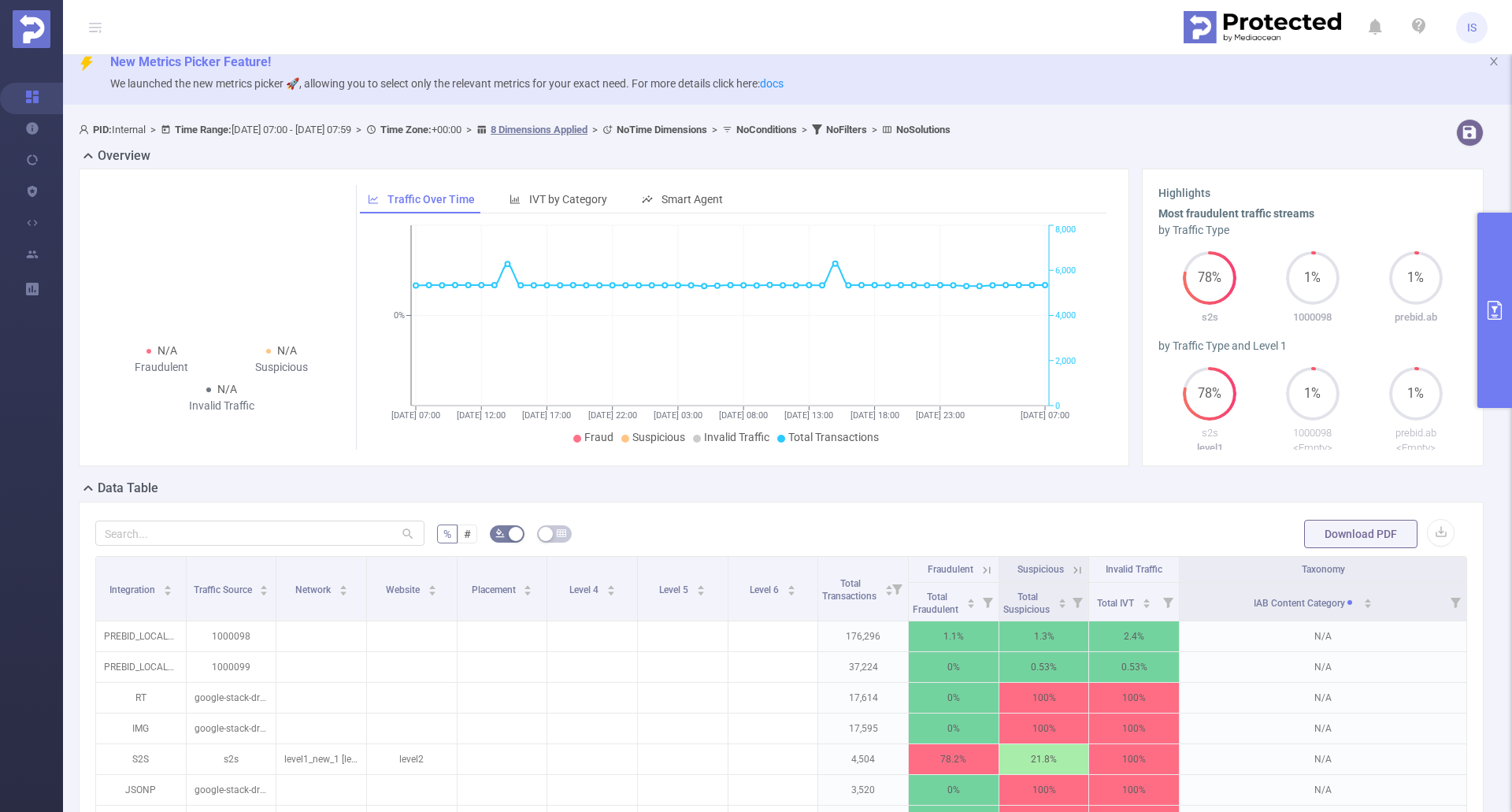
scroll to position [0, 0]
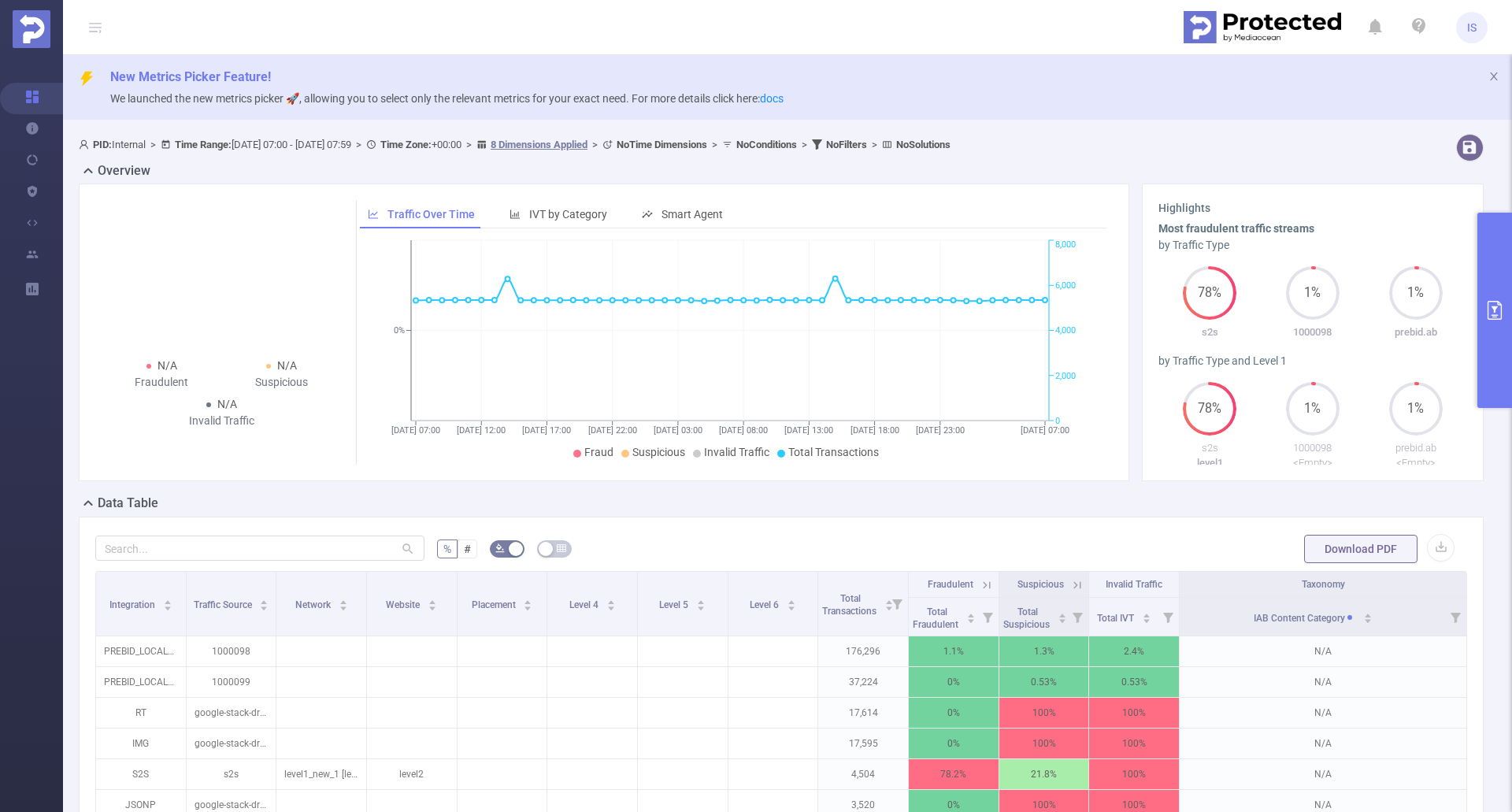
click at [987, 302] on button "primary" at bounding box center [1494, 310] width 35 height 195
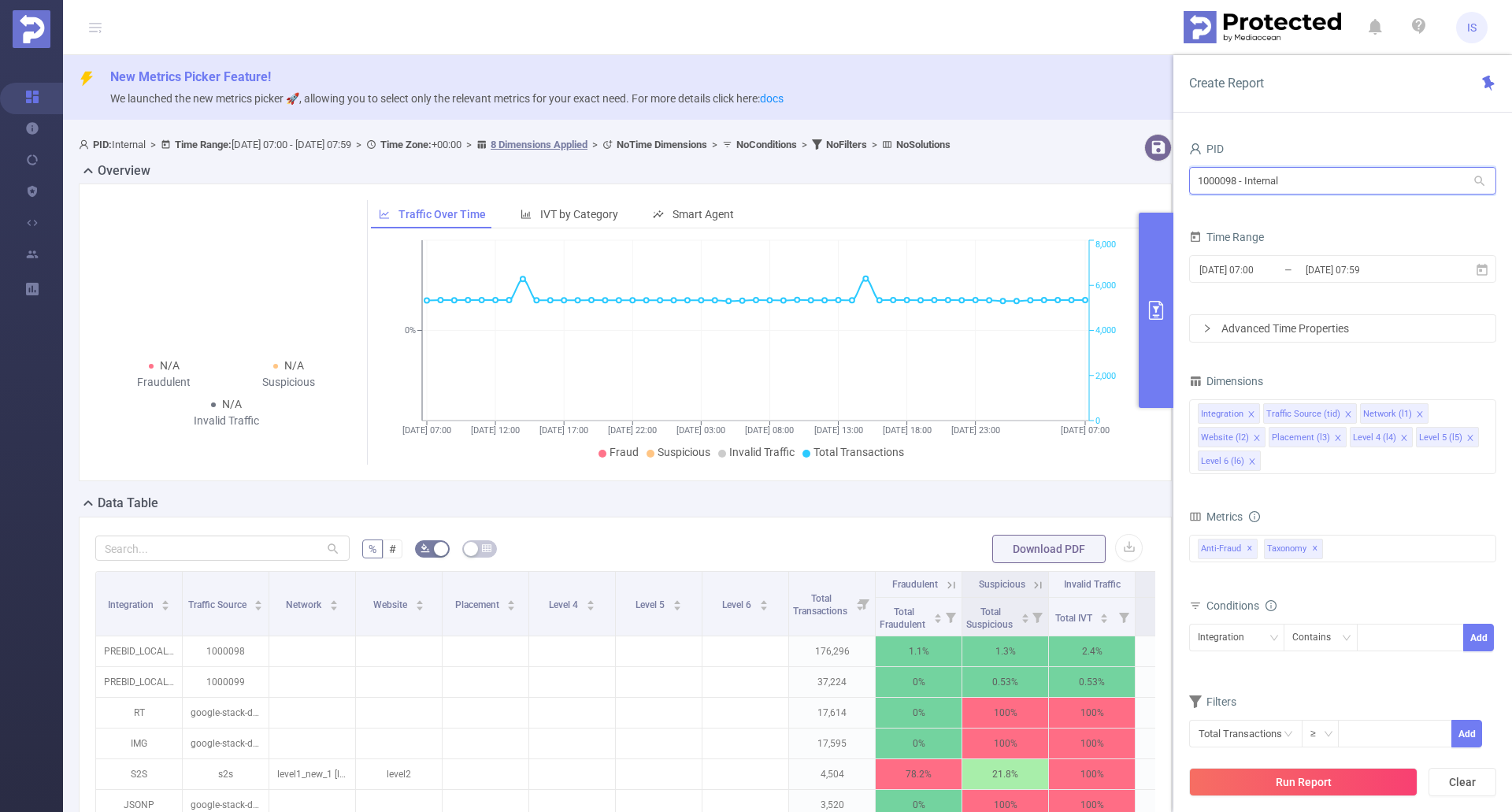
drag, startPoint x: 1299, startPoint y: 179, endPoint x: 1166, endPoint y: 178, distance: 133.0
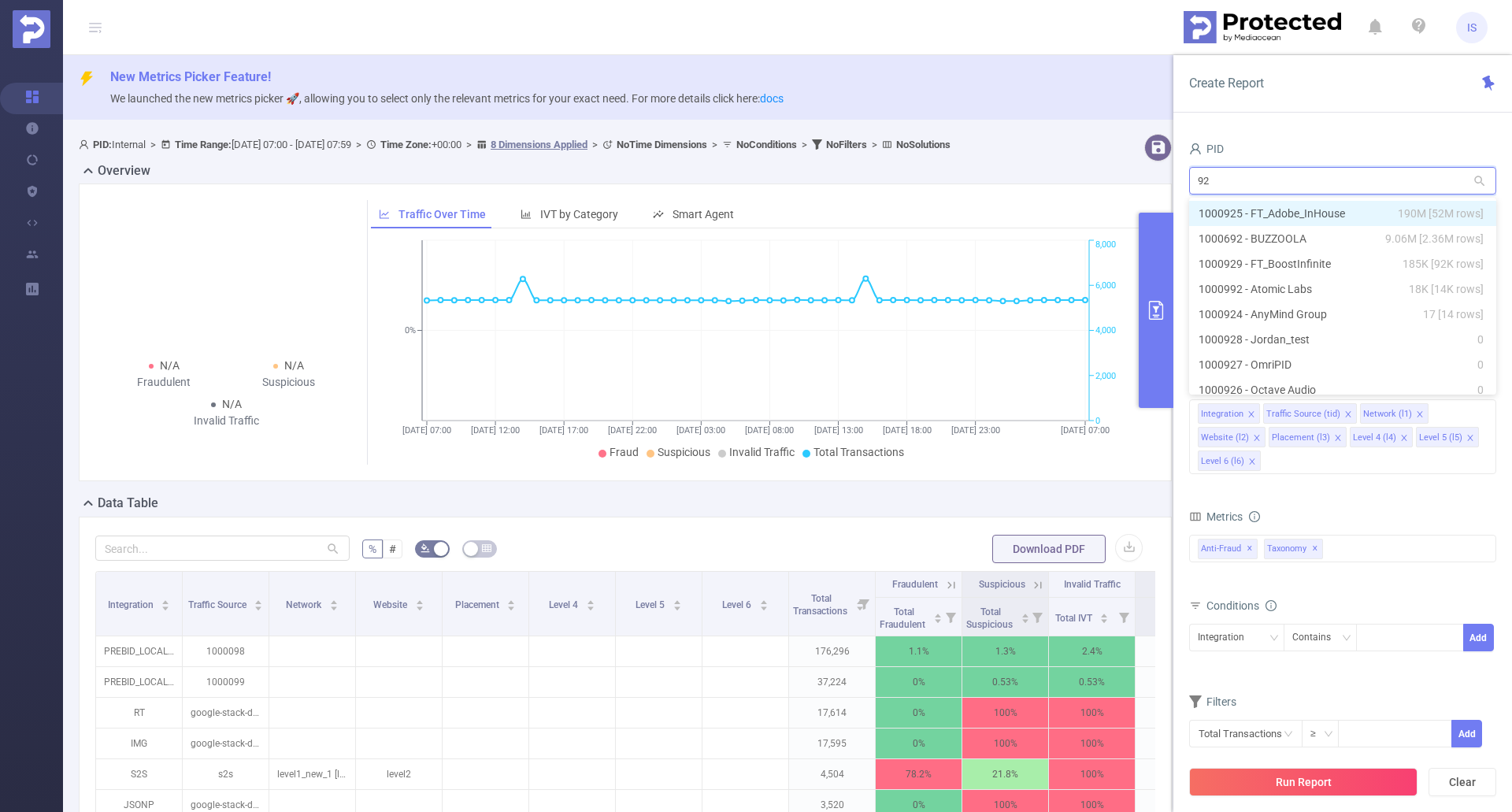
type input "925"
click at [987, 212] on li "1000925 - FT_Adobe_InHouse 190M [52M rows]" at bounding box center [1343, 214] width 307 height 25
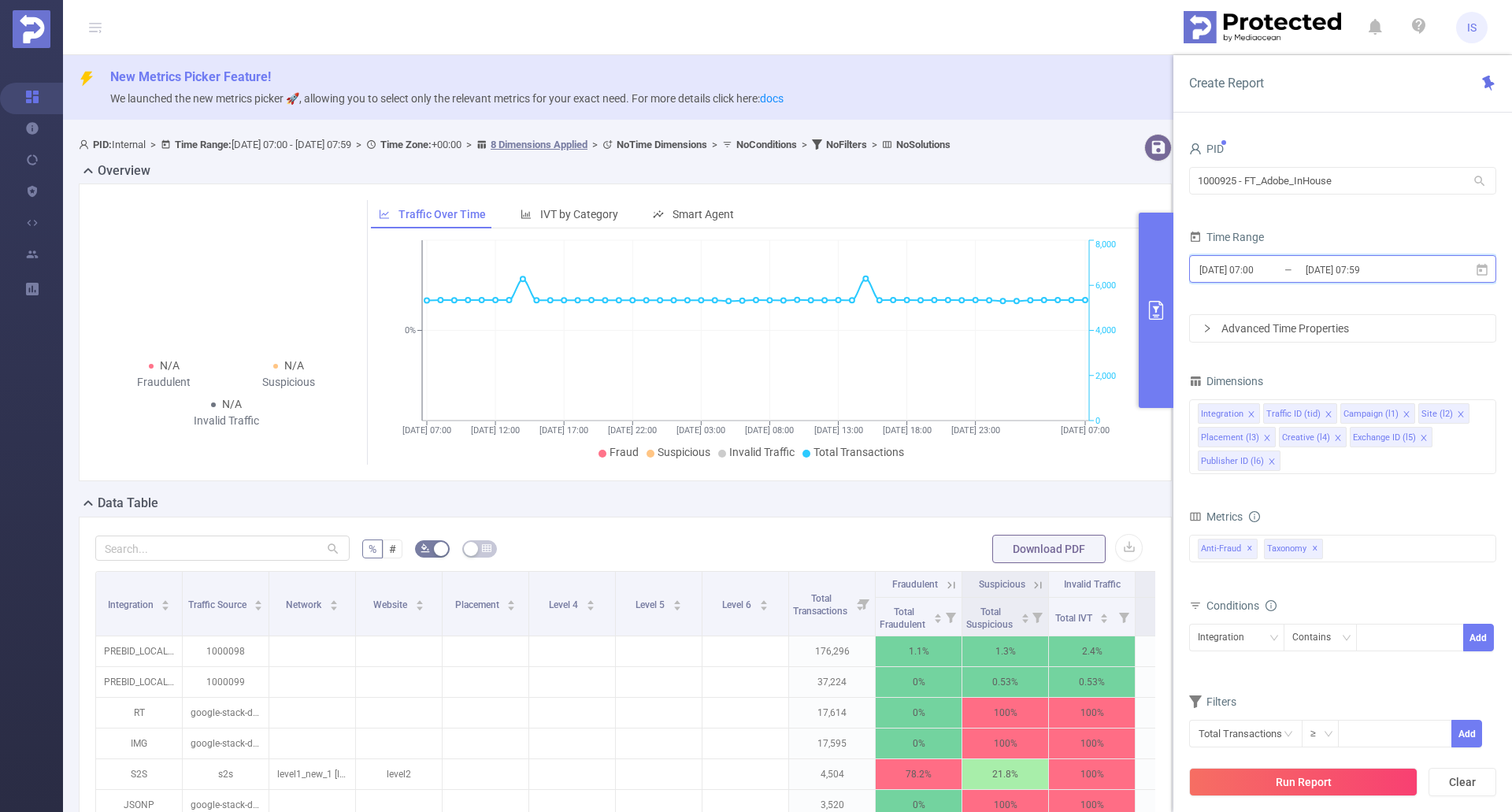
click at [987, 268] on icon at bounding box center [1481, 270] width 14 height 14
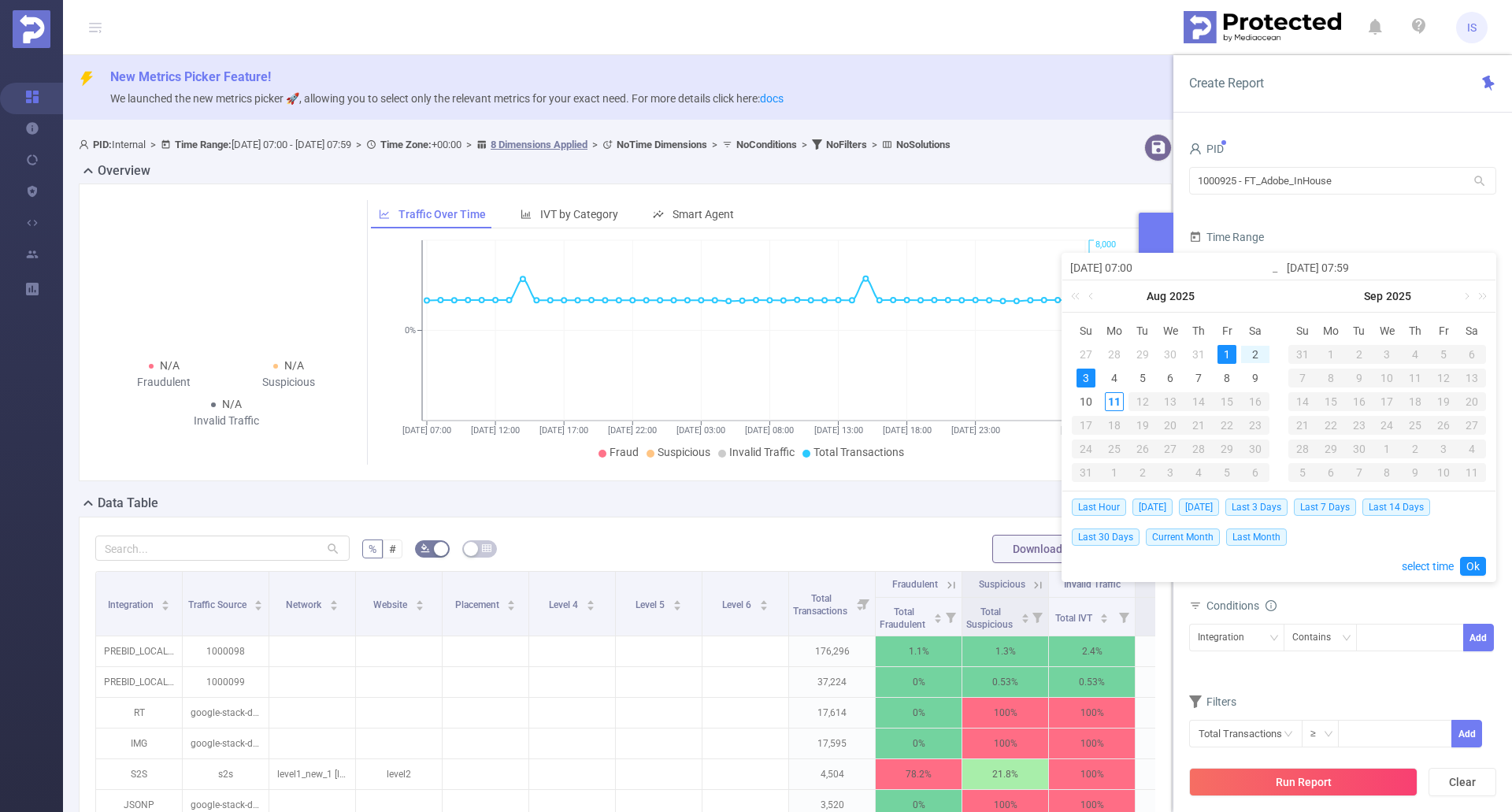
click at [987, 352] on div "1" at bounding box center [1227, 354] width 19 height 19
click at [987, 408] on div "10" at bounding box center [1086, 402] width 19 height 19
type input "[DATE] 07:59"
click at [987, 565] on link "Ok" at bounding box center [1473, 567] width 26 height 19
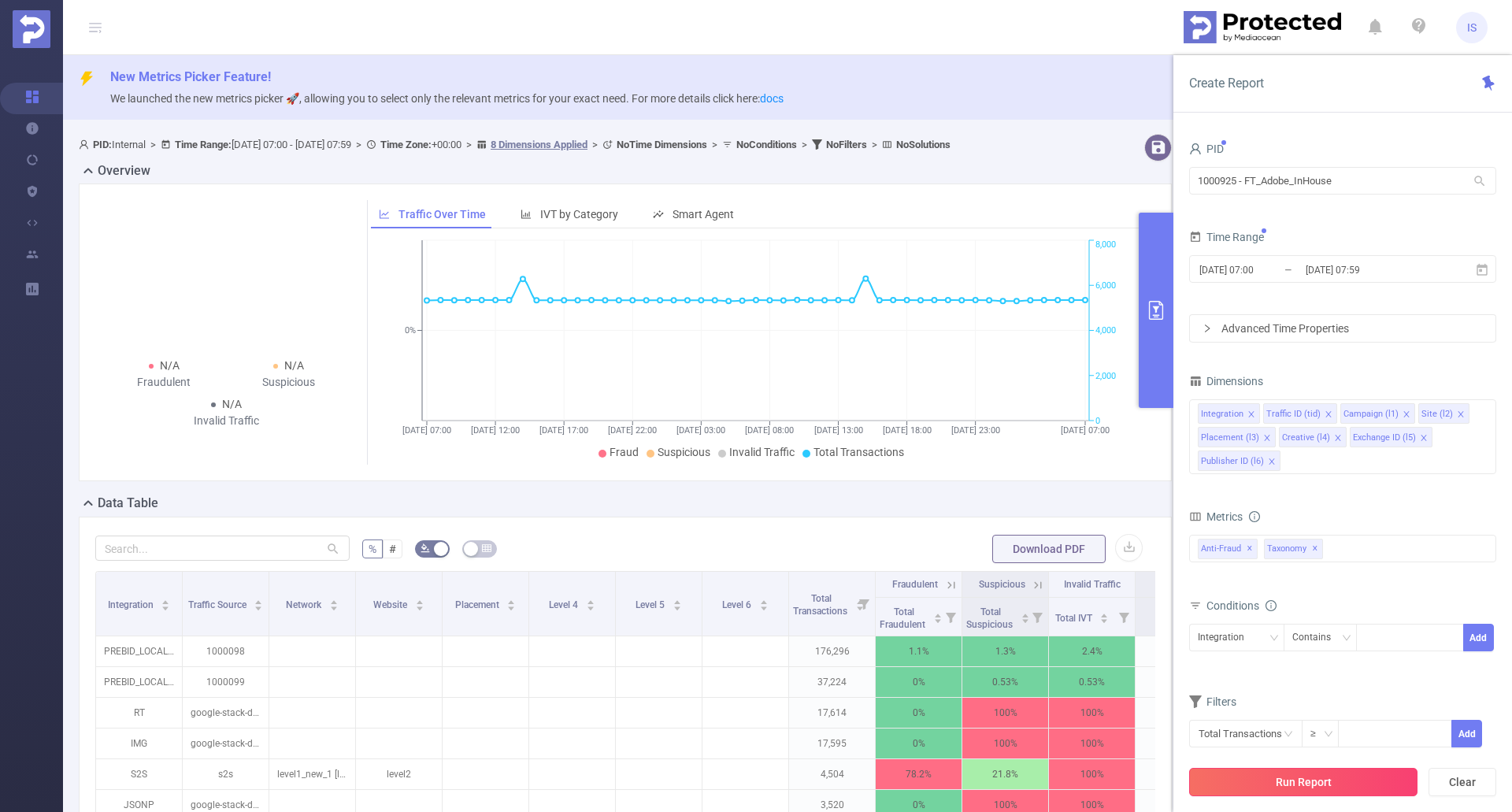
click at [987, 777] on button "Run Report" at bounding box center [1303, 781] width 228 height 28
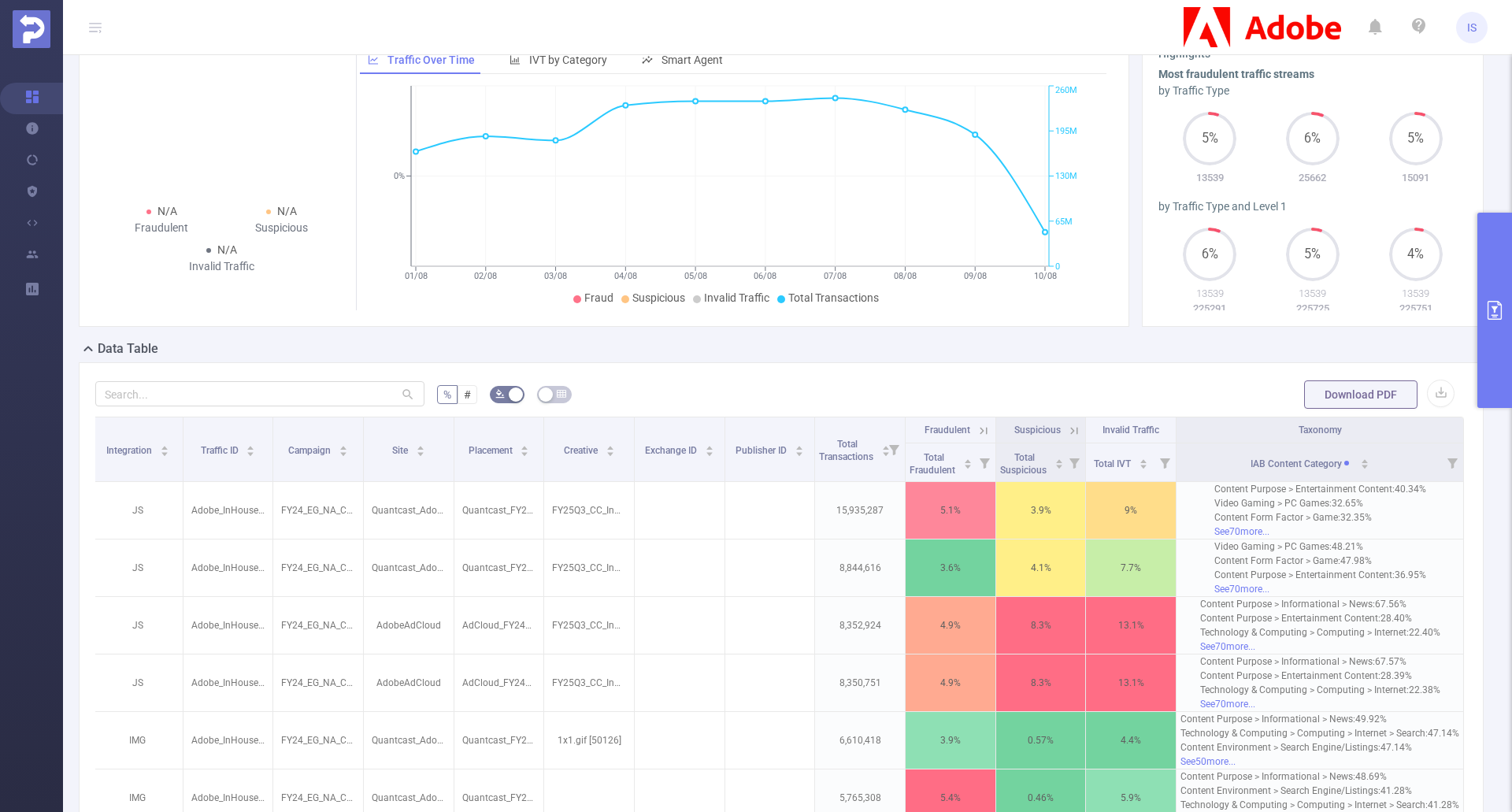
scroll to position [82, 0]
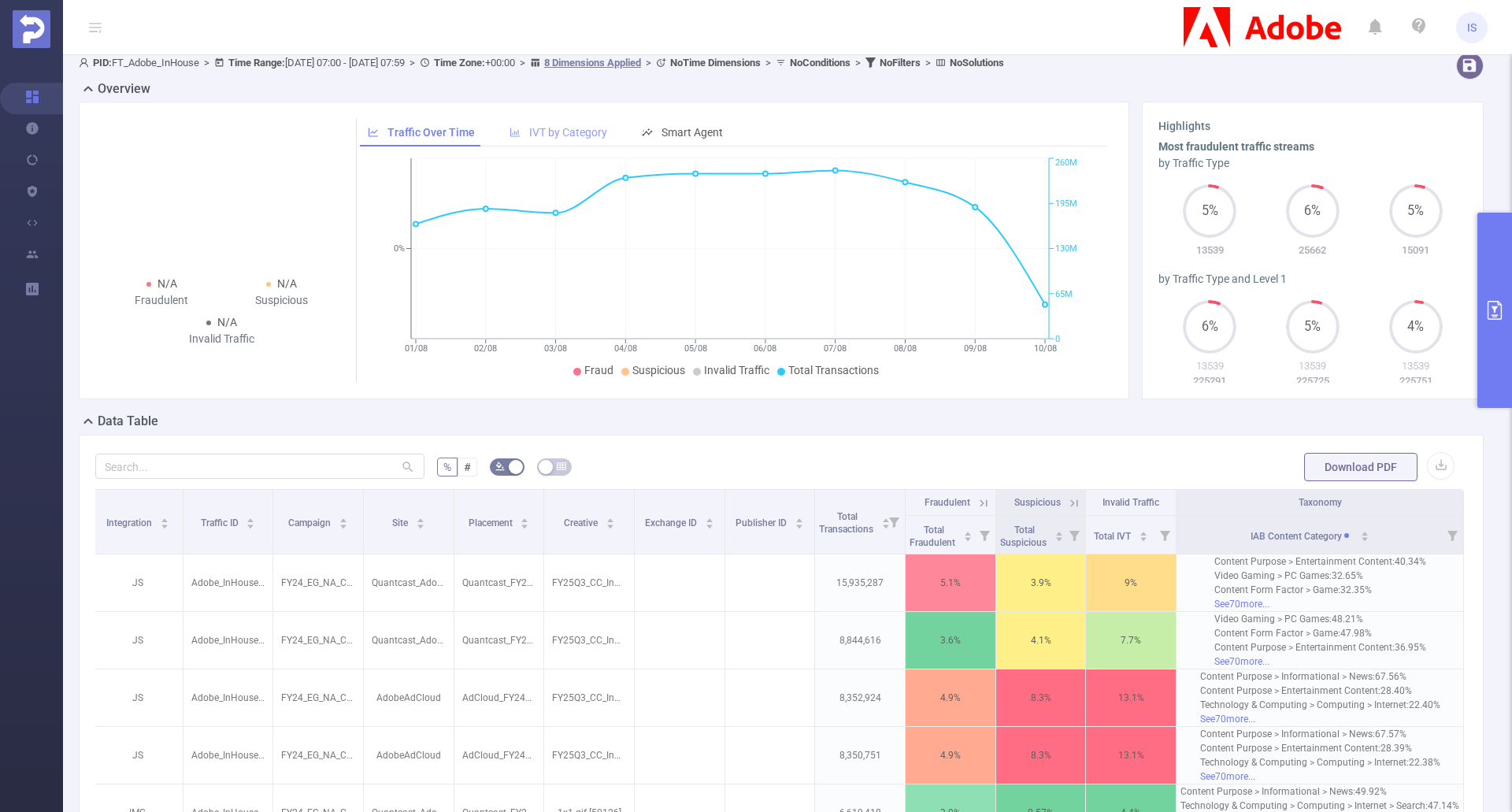
click at [561, 126] on span "IVT by Category" at bounding box center [568, 132] width 78 height 13
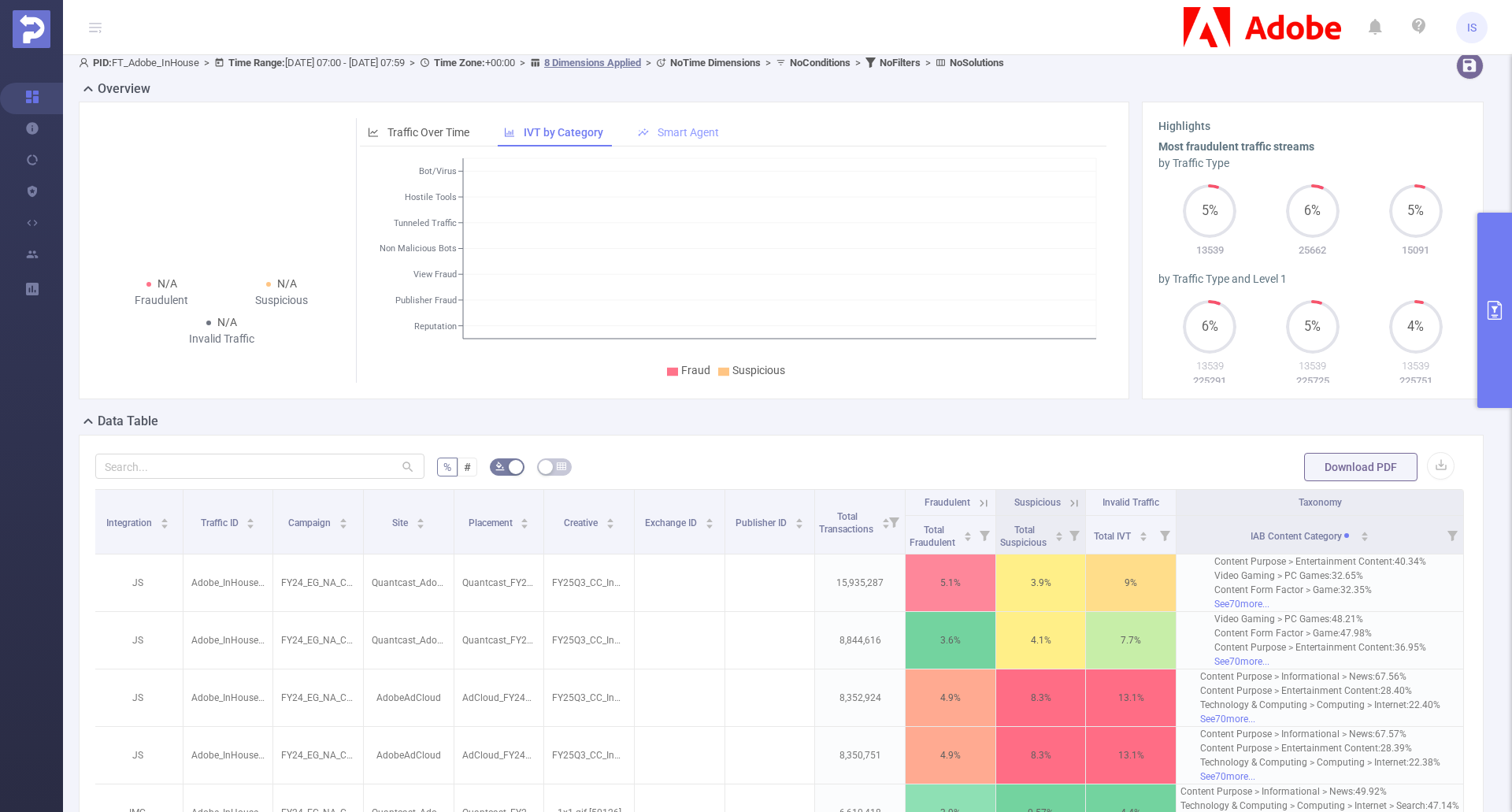
click at [677, 131] on span "Smart Agent" at bounding box center [688, 132] width 61 height 13
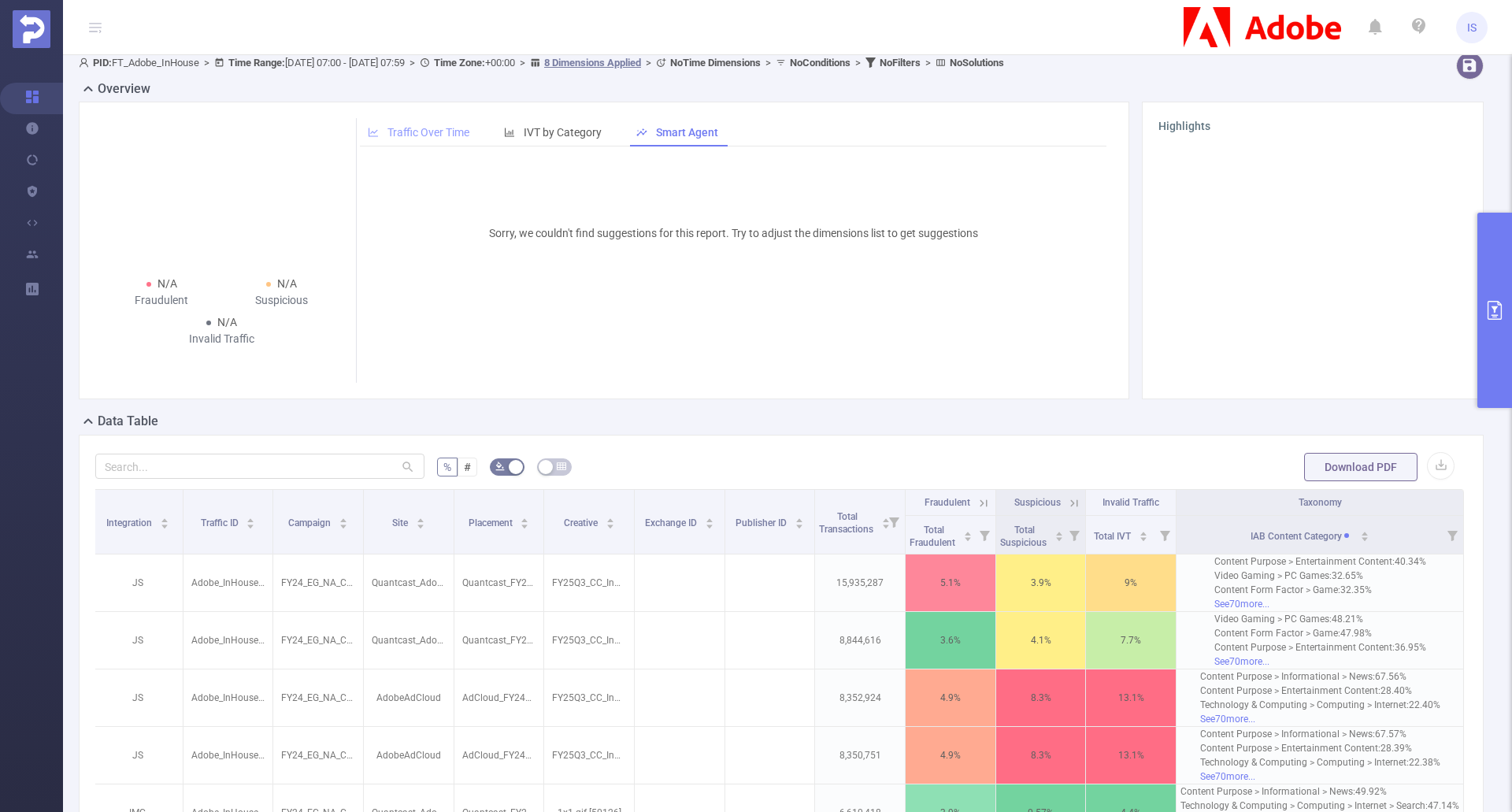
click at [398, 130] on span "Traffic Over Time" at bounding box center [428, 132] width 82 height 13
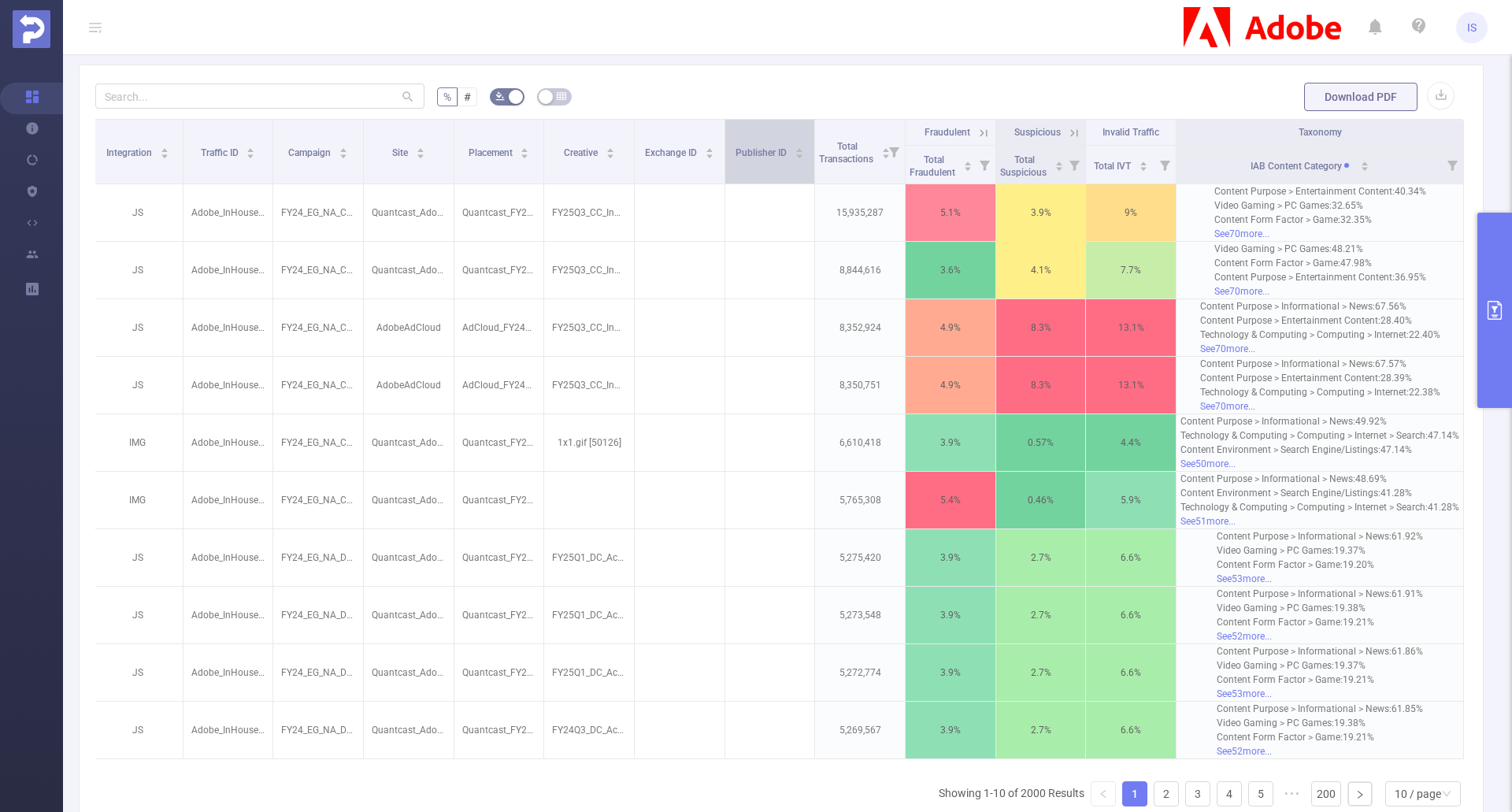
scroll to position [476, 0]
